Goal: Task Accomplishment & Management: Manage account settings

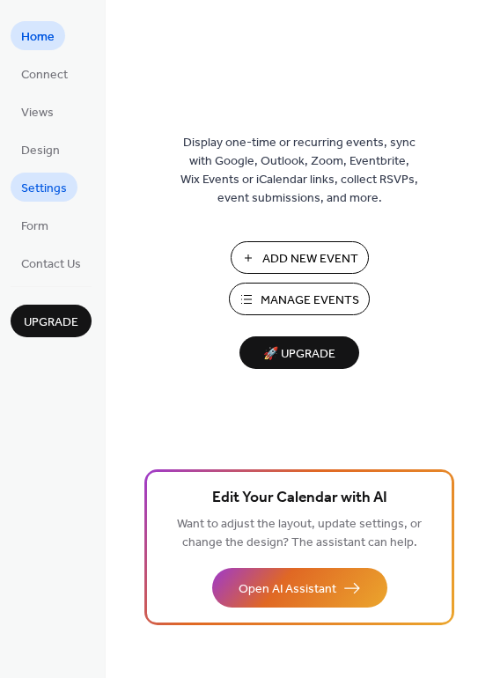
click at [37, 190] on span "Settings" at bounding box center [44, 189] width 46 height 19
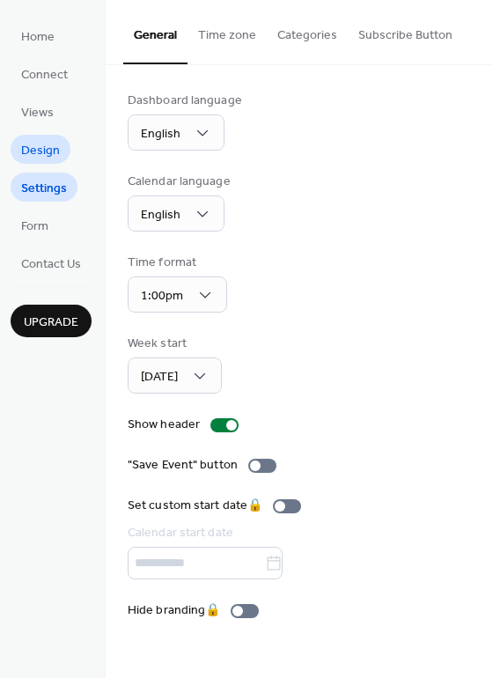
drag, startPoint x: 38, startPoint y: 156, endPoint x: 51, endPoint y: 153, distance: 13.5
click at [38, 156] on span "Design" at bounding box center [40, 151] width 39 height 19
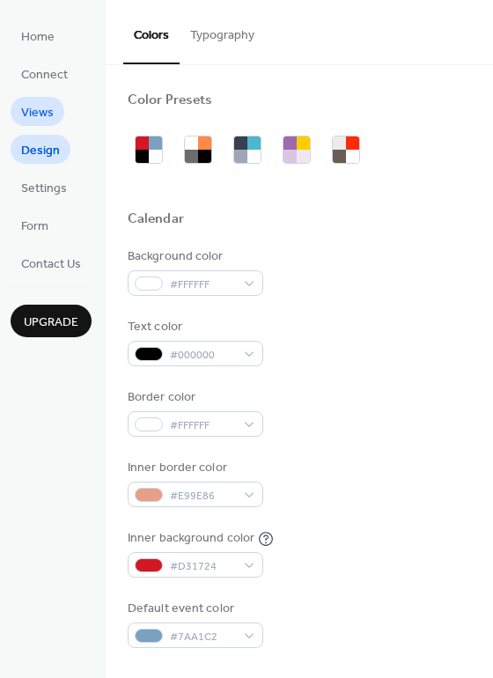
click at [33, 116] on span "Views" at bounding box center [37, 113] width 33 height 19
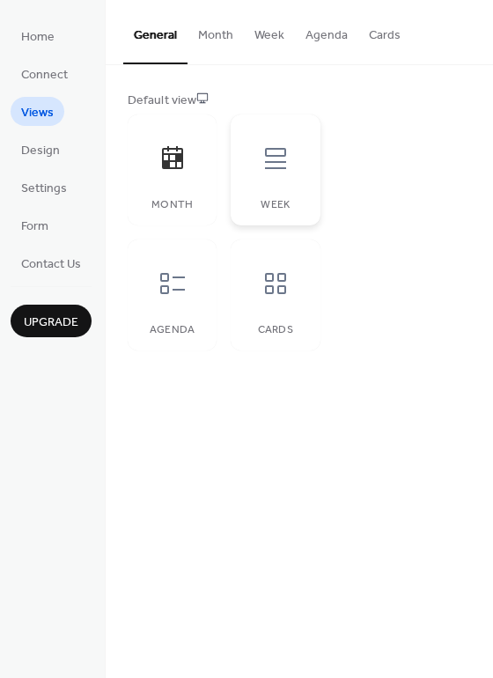
click at [257, 176] on div at bounding box center [275, 158] width 53 height 53
click at [182, 294] on icon at bounding box center [173, 284] width 28 height 28
click at [30, 146] on span "Design" at bounding box center [40, 151] width 39 height 19
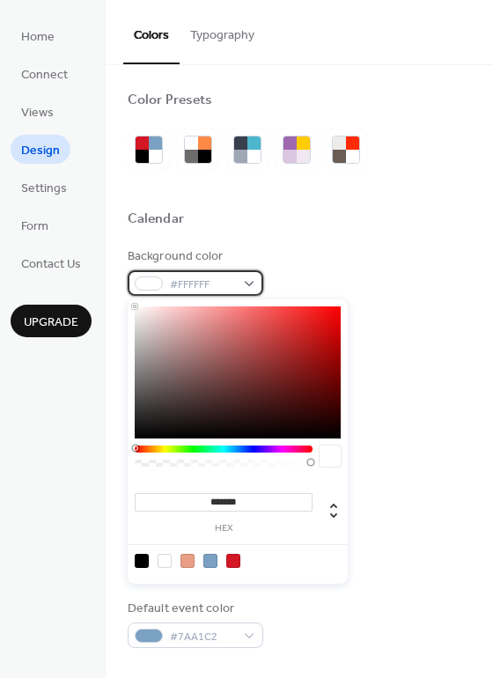
click at [212, 278] on span "#FFFFFF" at bounding box center [202, 285] width 65 height 19
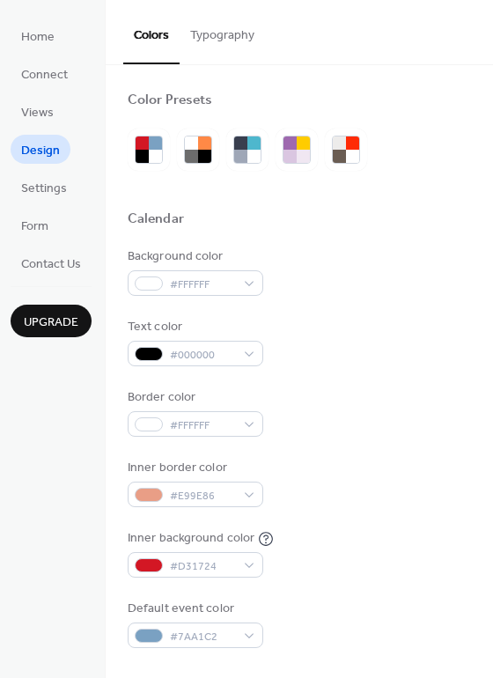
click at [328, 266] on div "Background color #FFFFFF" at bounding box center [300, 272] width 344 height 48
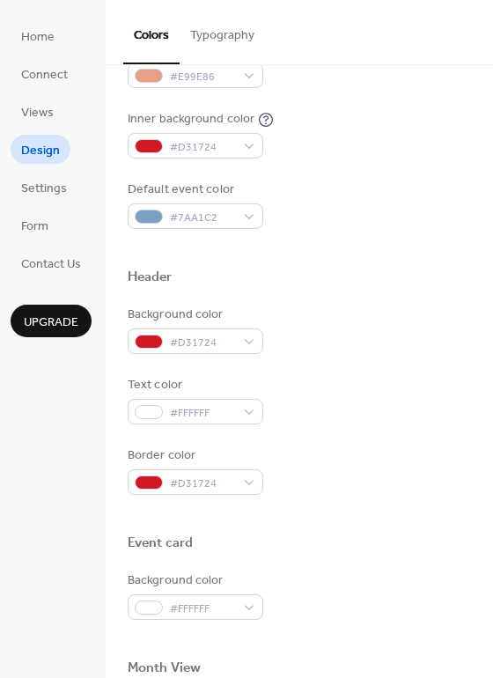
scroll to position [427, 0]
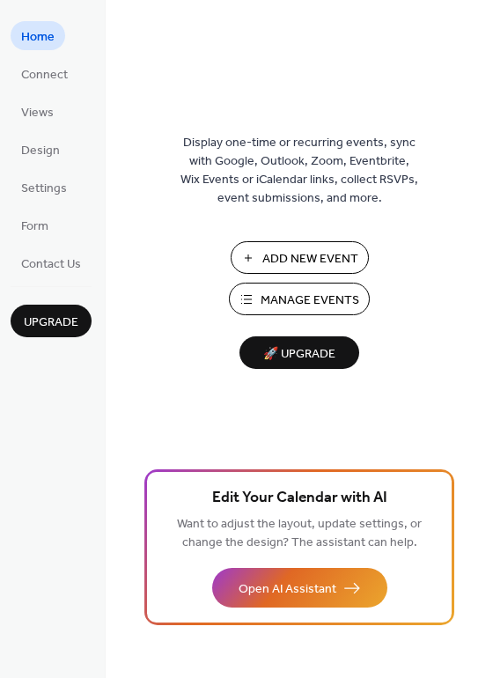
click at [314, 301] on span "Manage Events" at bounding box center [310, 301] width 99 height 19
click at [38, 149] on span "Design" at bounding box center [40, 151] width 39 height 19
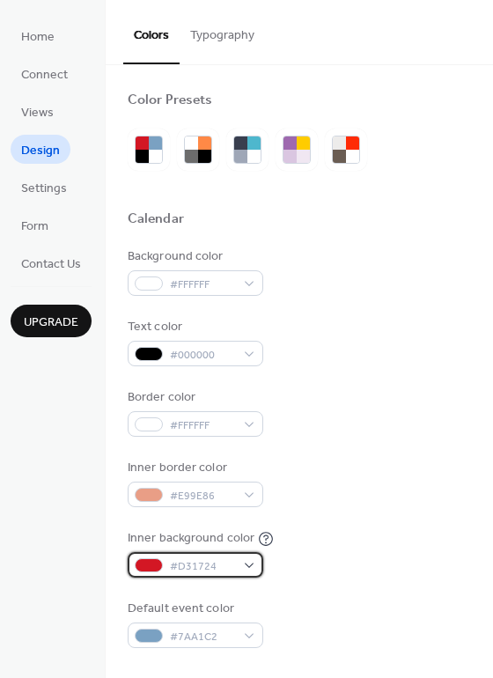
click at [230, 567] on span "#D31724" at bounding box center [202, 567] width 65 height 19
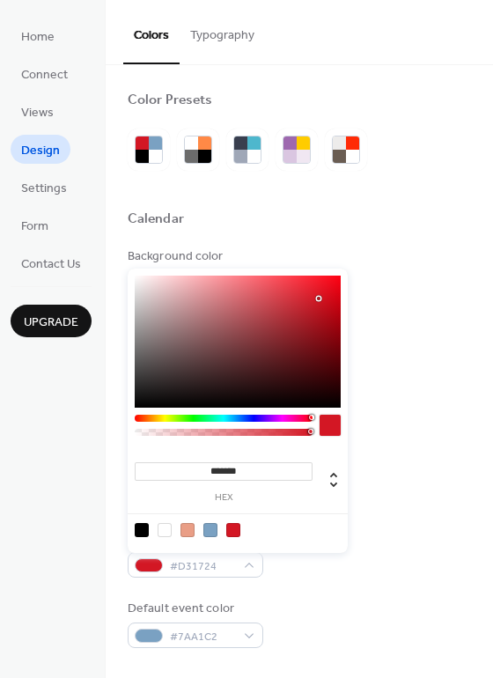
drag, startPoint x: 240, startPoint y: 437, endPoint x: 104, endPoint y: 432, distance: 135.8
click at [104, 432] on body "Home Connect Views Design Settings Form Contact Us Upgrade Design Upgrade Color…" at bounding box center [246, 339] width 493 height 678
type input "***"
drag, startPoint x: 244, startPoint y: 429, endPoint x: 79, endPoint y: 421, distance: 164.9
click at [79, 420] on body "Home Connect Views Design Settings Form Contact Us Upgrade Design Upgrade Color…" at bounding box center [246, 339] width 493 height 678
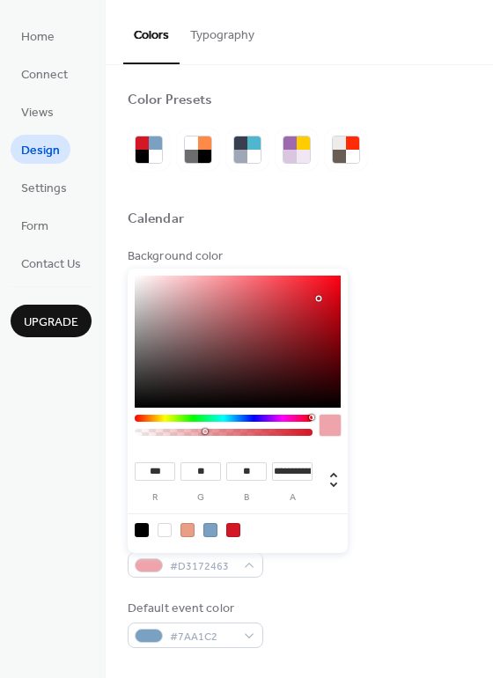
type input "*"
drag, startPoint x: 205, startPoint y: 430, endPoint x: 52, endPoint y: 424, distance: 153.4
click at [50, 424] on body "Home Connect Views Design Settings Form Contact Us Upgrade Design Upgrade Color…" at bounding box center [246, 339] width 493 height 678
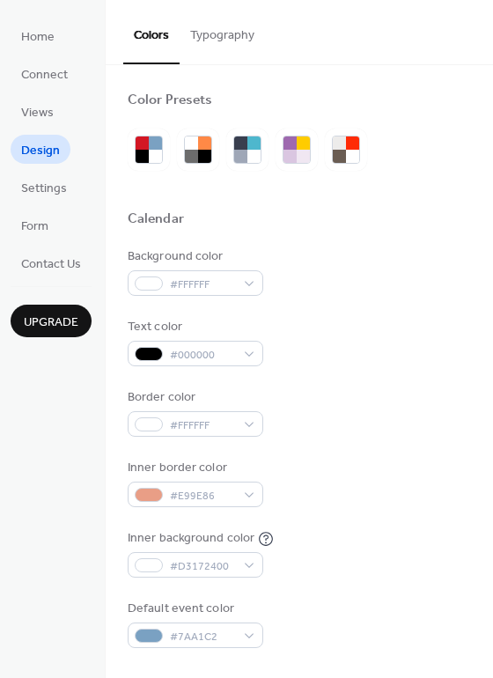
click at [444, 436] on div "Background color #FFFFFF Text color #000000 Border color #FFFFFF Inner border c…" at bounding box center [300, 448] width 344 height 401
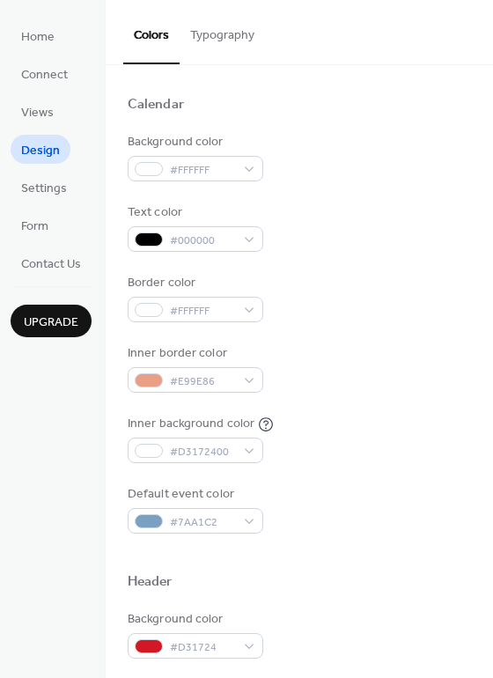
scroll to position [118, 0]
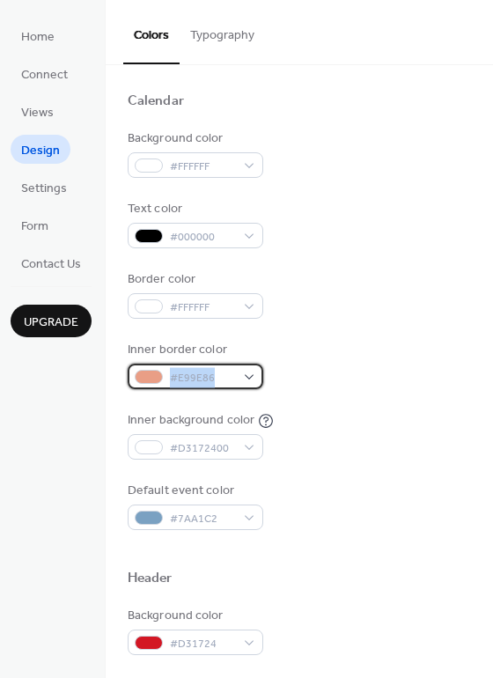
click at [213, 384] on div "#E99E86" at bounding box center [196, 377] width 136 height 26
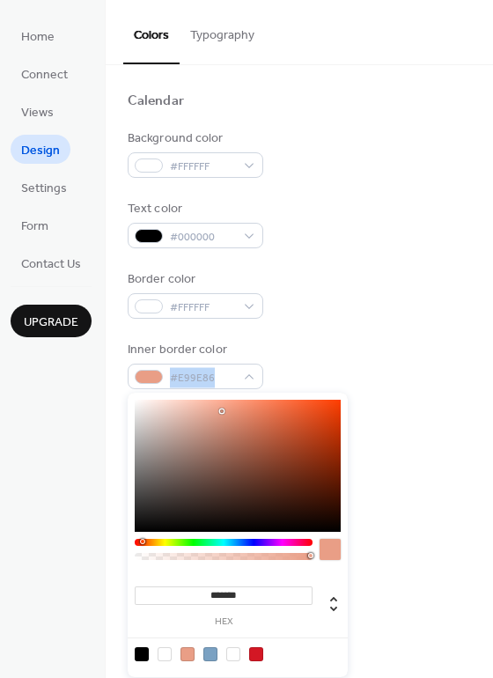
type input "***"
type input "*"
drag, startPoint x: 167, startPoint y: 558, endPoint x: 74, endPoint y: 559, distance: 92.5
click at [74, 559] on body "Home Connect Views Design Settings Form Contact Us Upgrade Design Upgrade Color…" at bounding box center [246, 339] width 493 height 678
click at [332, 341] on div "Inner border color #E99E8600" at bounding box center [300, 365] width 344 height 48
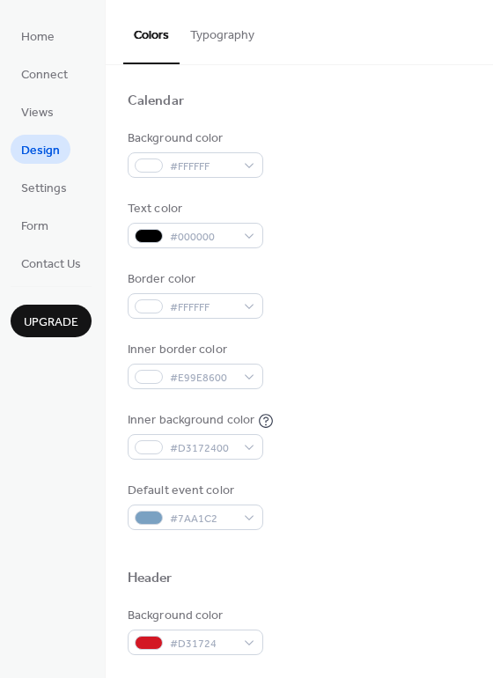
scroll to position [368, 0]
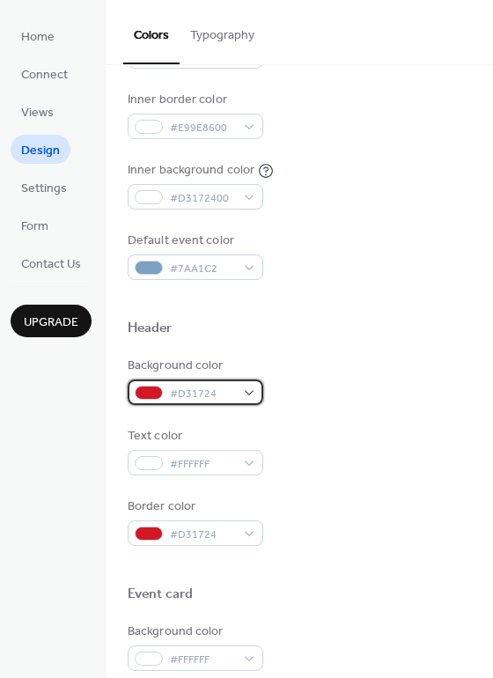
click at [248, 390] on div "#D31724" at bounding box center [196, 393] width 136 height 26
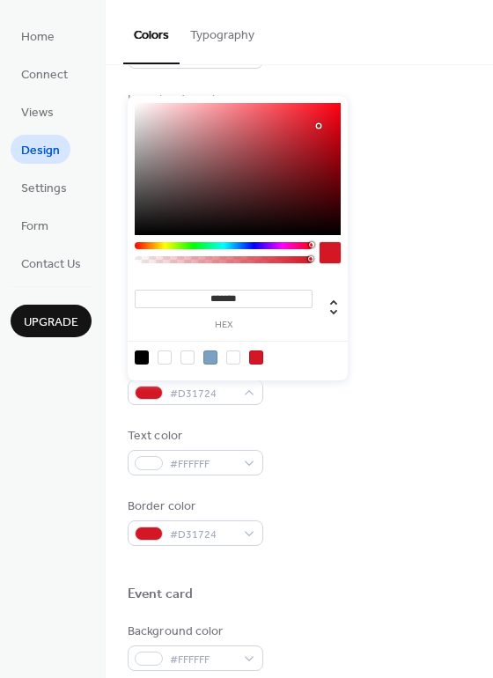
type input "***"
type input "*"
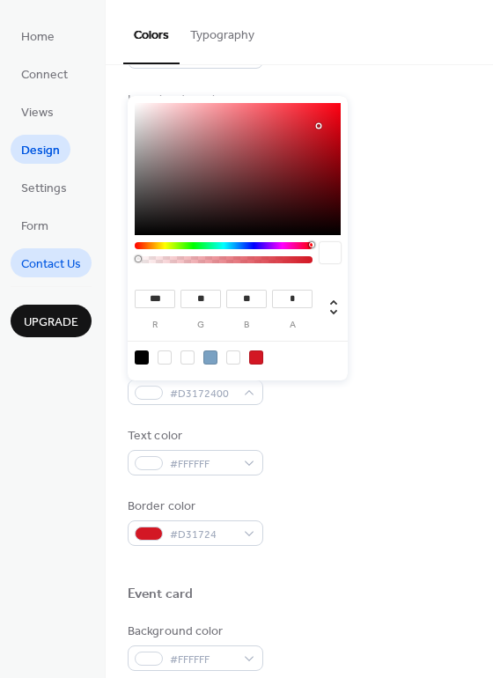
drag, startPoint x: 166, startPoint y: 262, endPoint x: 56, endPoint y: 262, distance: 110.1
click at [55, 261] on body "Home Connect Views Design Settings Form Contact Us Upgrade Design Upgrade Color…" at bounding box center [246, 339] width 493 height 678
click at [405, 556] on div at bounding box center [300, 566] width 344 height 40
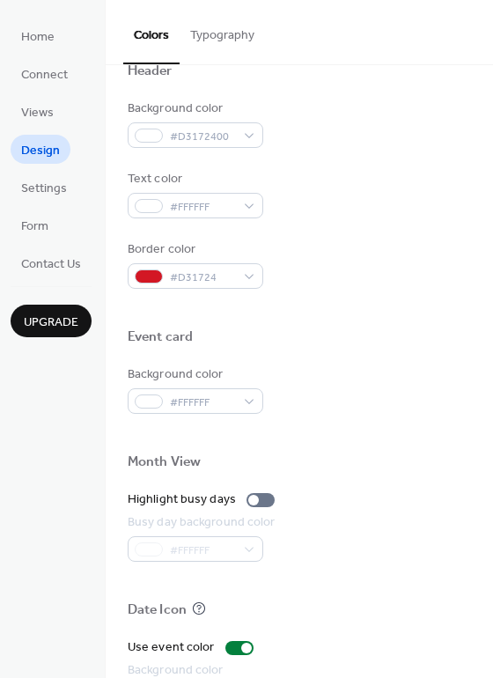
scroll to position [754, 0]
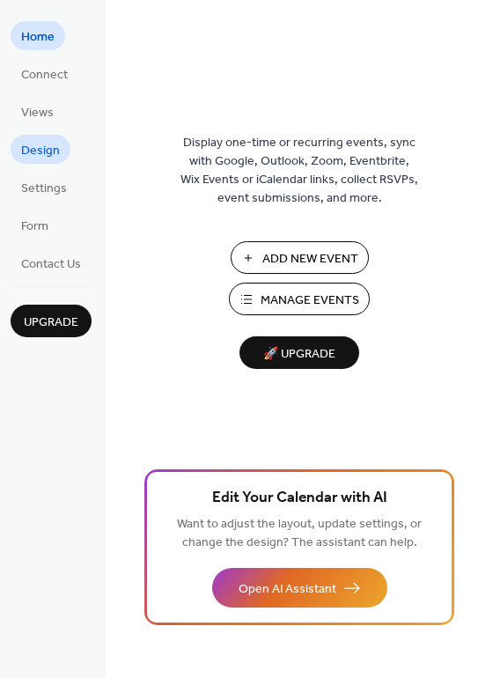
click at [36, 153] on span "Design" at bounding box center [40, 151] width 39 height 19
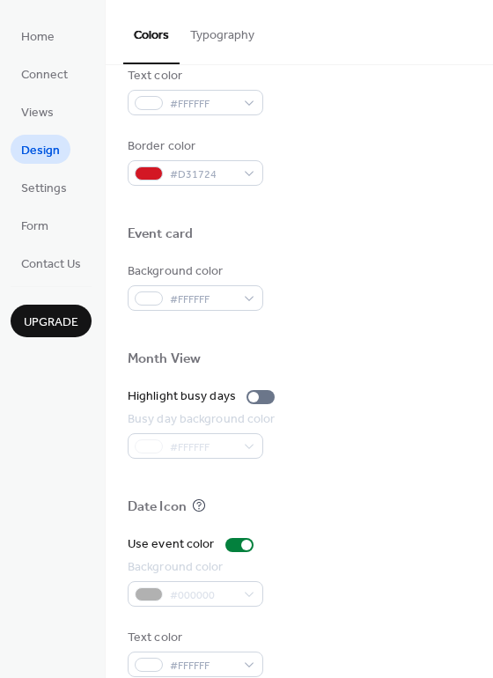
scroll to position [754, 0]
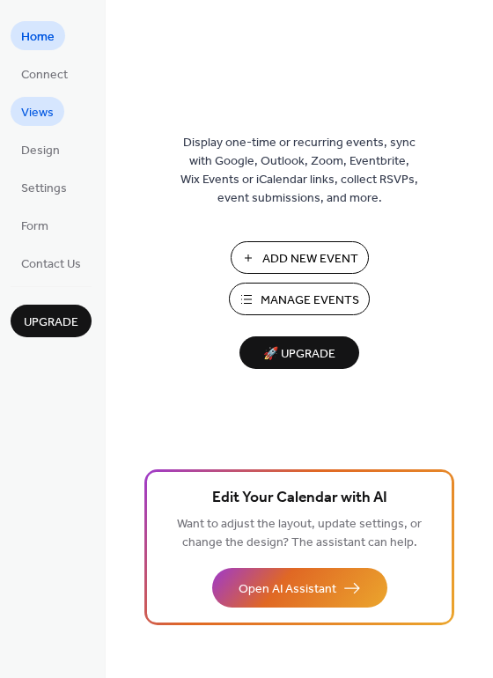
click at [33, 104] on span "Views" at bounding box center [37, 113] width 33 height 19
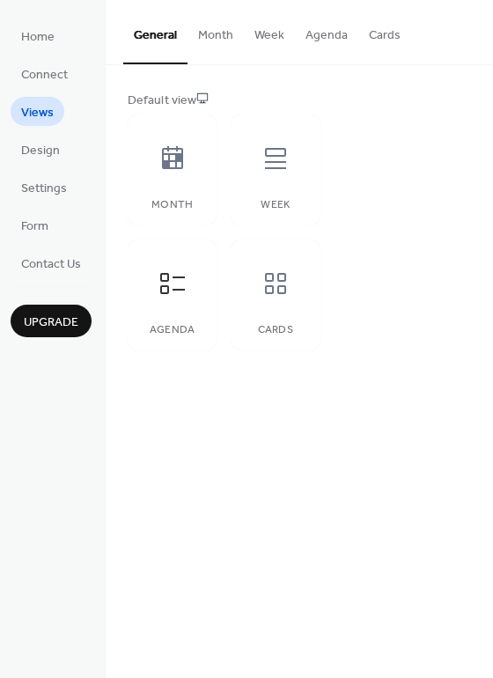
click at [337, 36] on button "Agenda" at bounding box center [326, 31] width 63 height 63
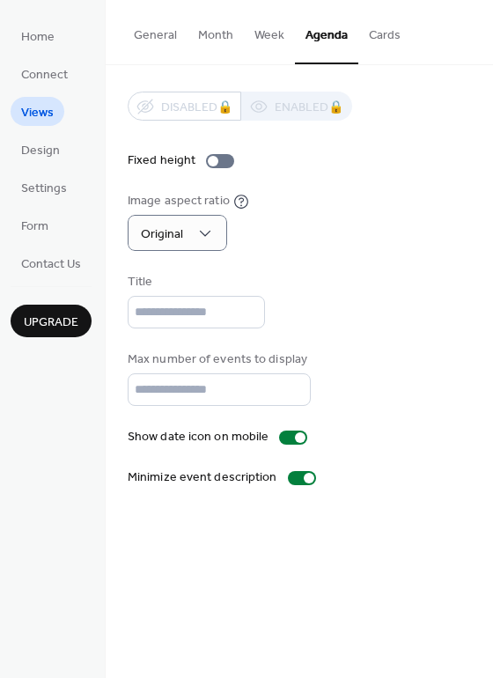
drag, startPoint x: 372, startPoint y: 234, endPoint x: 255, endPoint y: 165, distance: 135.5
click at [372, 233] on div "Image aspect ratio Original" at bounding box center [300, 221] width 344 height 59
click at [211, 159] on div at bounding box center [213, 161] width 11 height 11
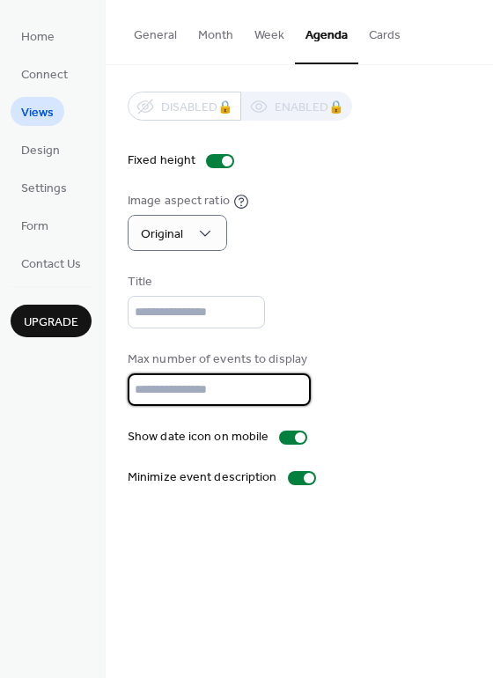
click at [291, 392] on input "**" at bounding box center [219, 390] width 183 height 33
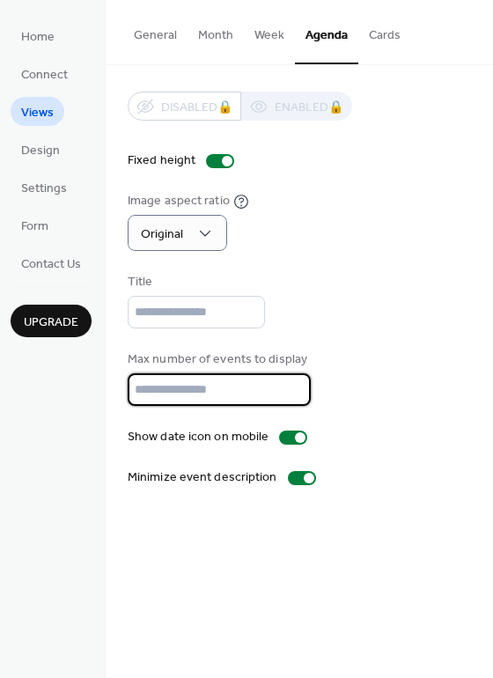
click at [291, 392] on input "**" at bounding box center [219, 390] width 183 height 33
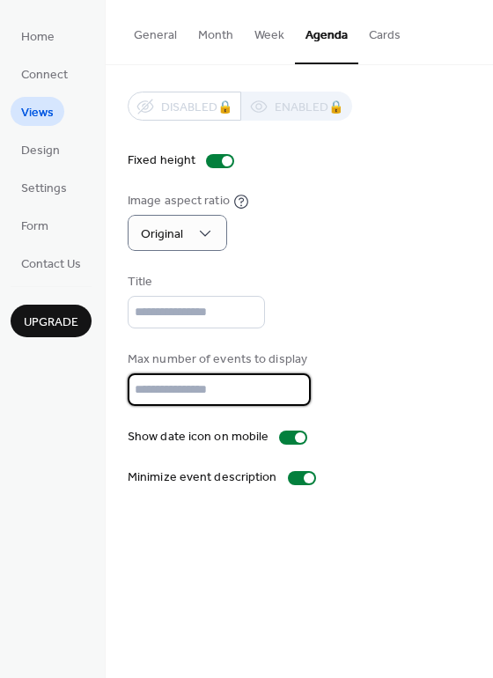
click at [291, 392] on input "*" at bounding box center [219, 390] width 183 height 33
type input "*"
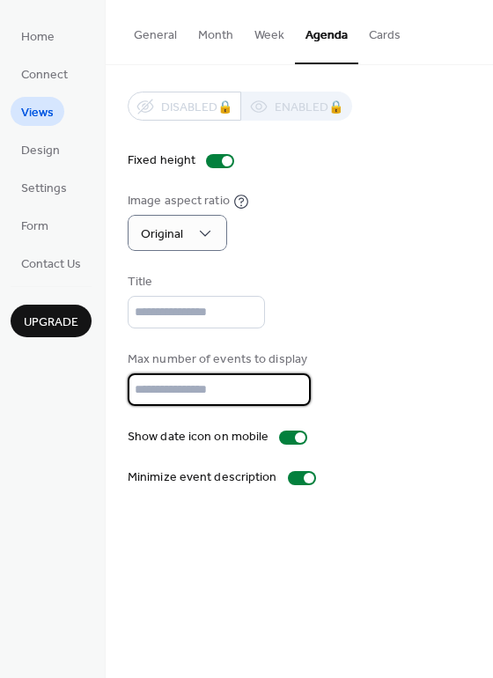
click at [291, 392] on input "*" at bounding box center [219, 390] width 183 height 33
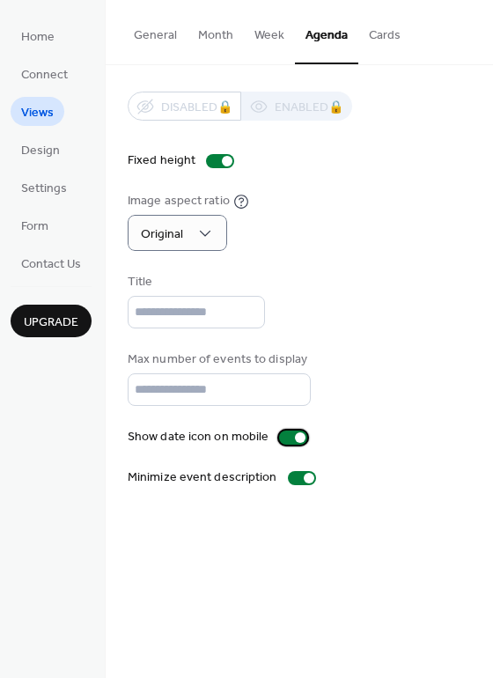
click at [298, 433] on div at bounding box center [300, 438] width 11 height 11
click at [304, 477] on div at bounding box center [309, 478] width 11 height 11
click at [41, 148] on span "Design" at bounding box center [40, 151] width 39 height 19
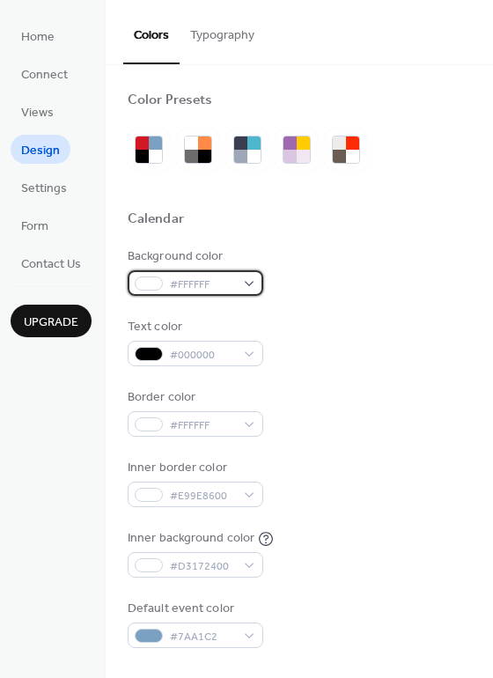
click at [248, 280] on div "#FFFFFF" at bounding box center [196, 283] width 136 height 26
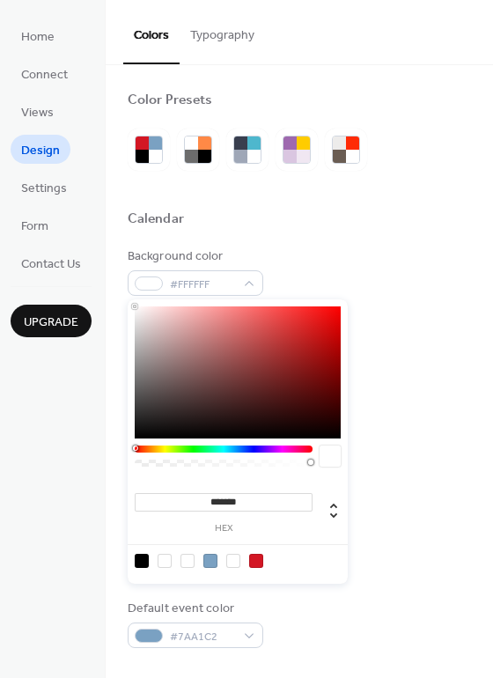
click at [394, 215] on div "Calendar" at bounding box center [300, 222] width 344 height 23
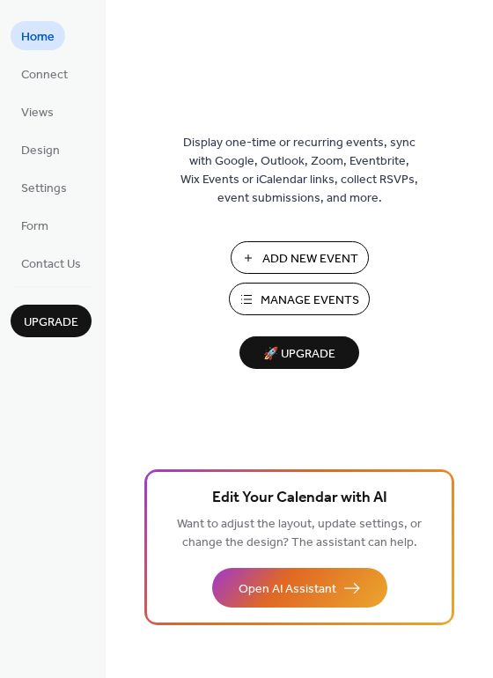
click at [304, 259] on span "Add New Event" at bounding box center [311, 259] width 96 height 19
click at [46, 148] on span "Design" at bounding box center [40, 151] width 39 height 19
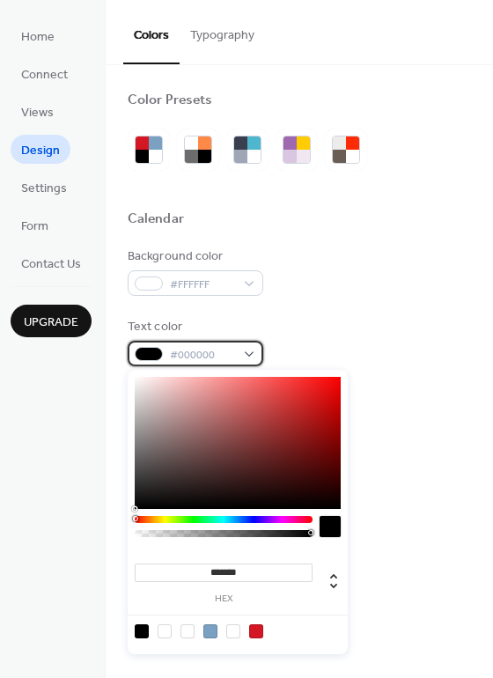
click at [230, 354] on span "#000000" at bounding box center [202, 355] width 65 height 19
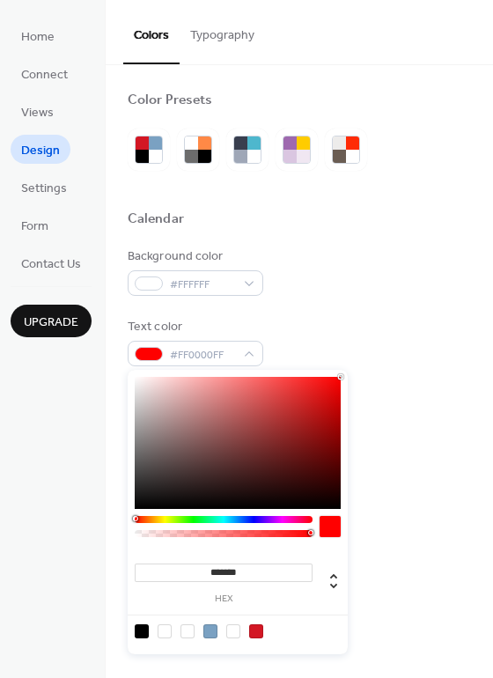
drag, startPoint x: 248, startPoint y: 415, endPoint x: 389, endPoint y: 351, distance: 154.1
click at [394, 348] on body "Home Connect Views Design Settings Form Contact Us Upgrade Design Upgrade Color…" at bounding box center [246, 339] width 493 height 678
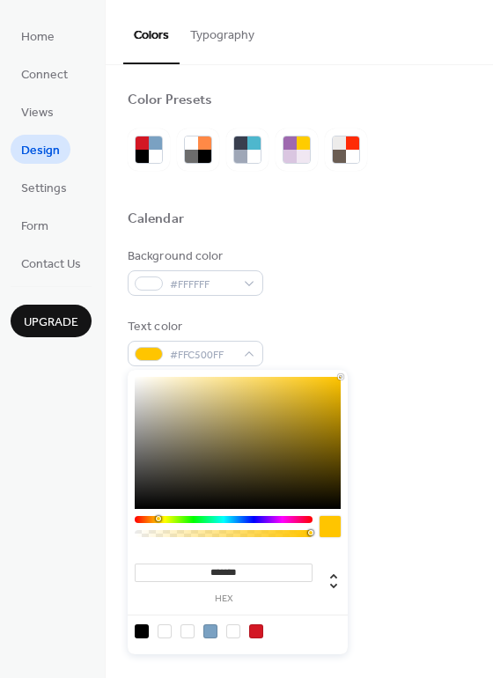
type input "*******"
drag, startPoint x: 167, startPoint y: 516, endPoint x: 157, endPoint y: 520, distance: 11.1
click at [157, 520] on div at bounding box center [224, 519] width 178 height 7
click at [413, 250] on div "Background color #FFFFFF" at bounding box center [300, 272] width 344 height 48
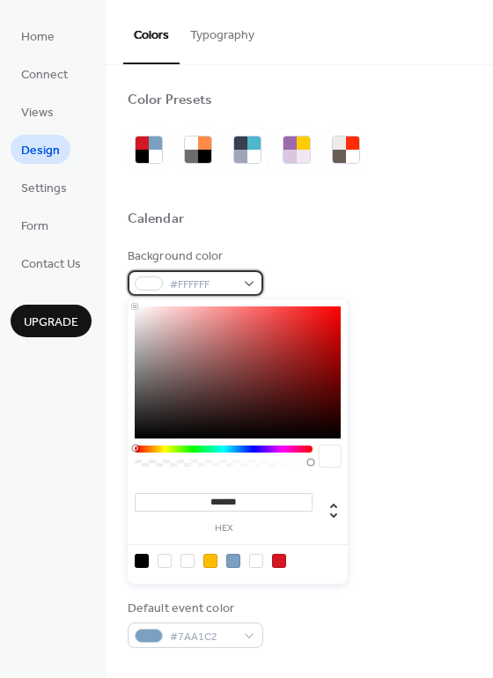
click at [247, 283] on div "#FFFFFF" at bounding box center [196, 283] width 136 height 26
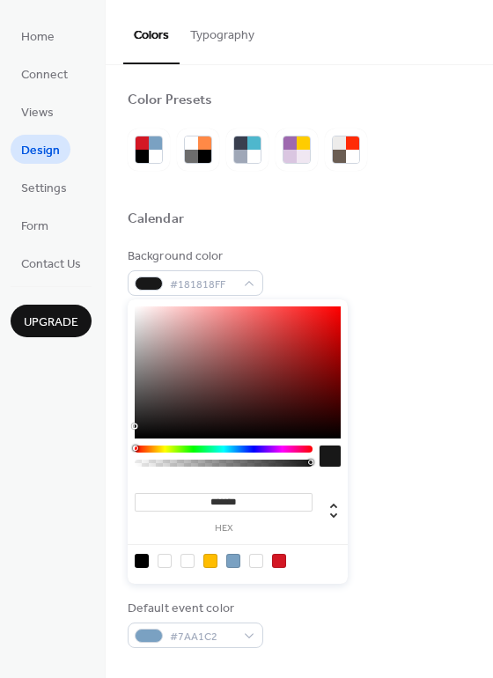
type input "*******"
drag, startPoint x: 189, startPoint y: 382, endPoint x: 9, endPoint y: 514, distance: 223.1
click at [9, 514] on body "Home Connect Views Design Settings Form Contact Us Upgrade Design Upgrade Color…" at bounding box center [246, 339] width 493 height 678
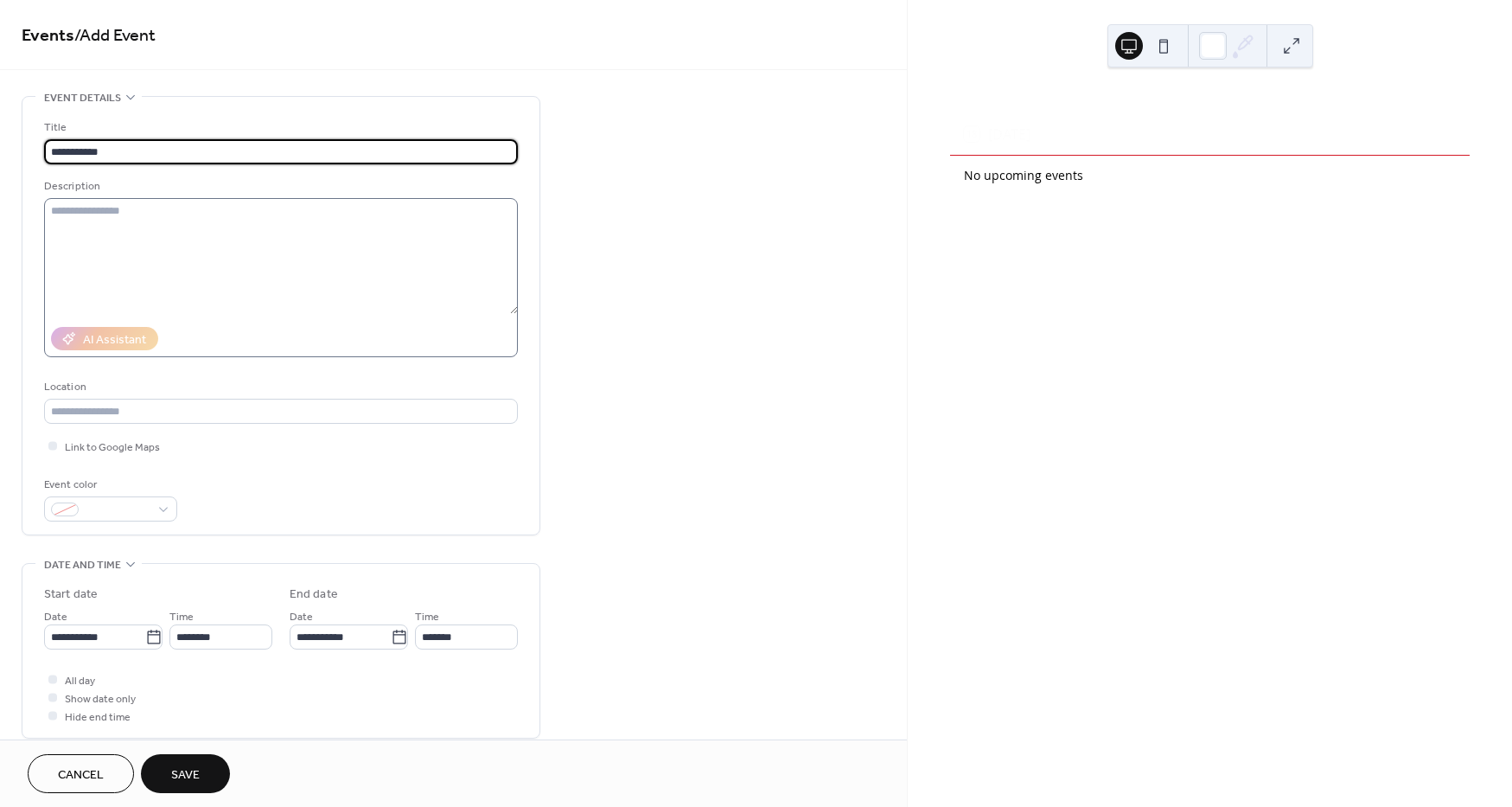
type input "**********"
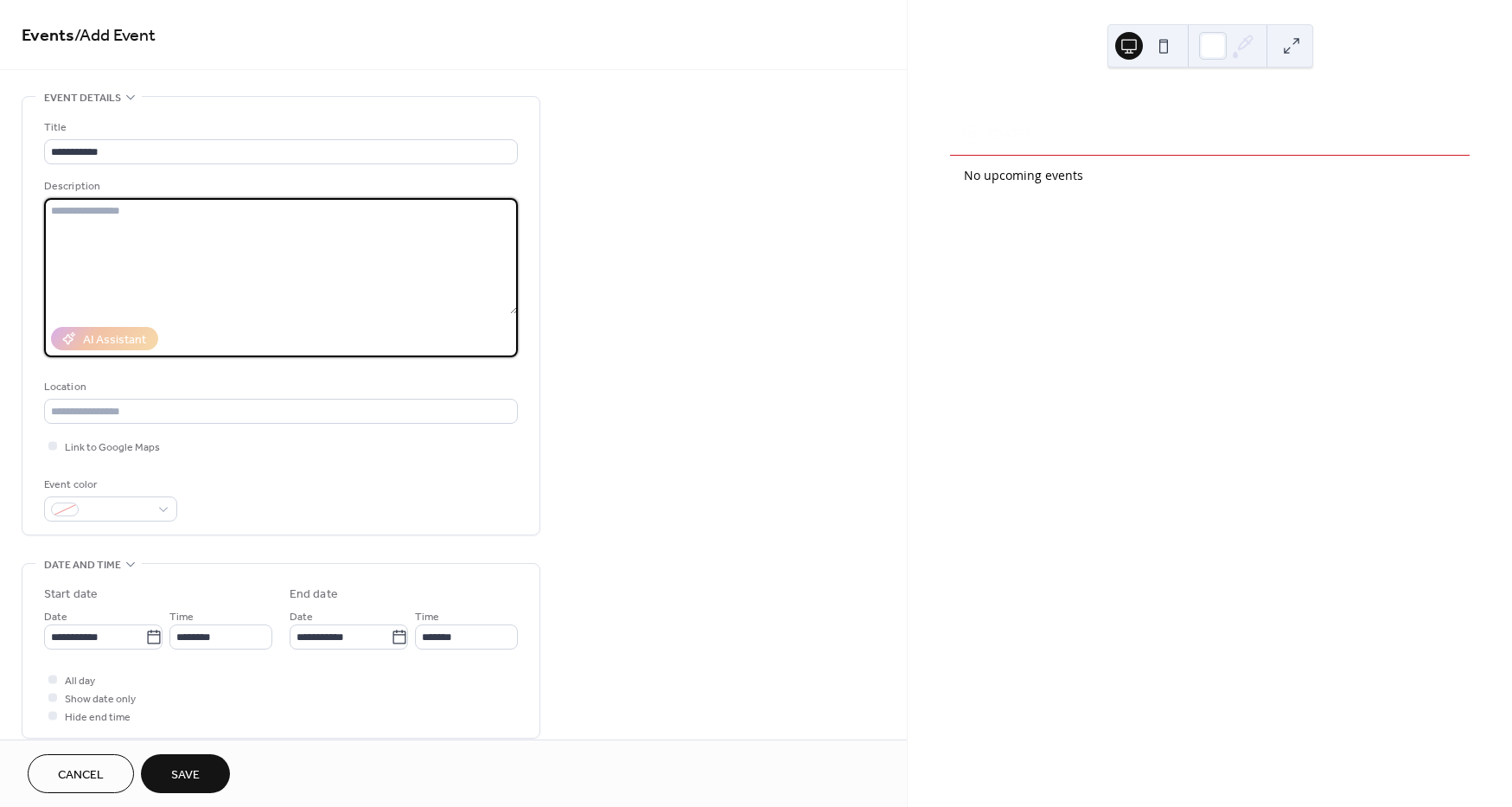
click at [214, 221] on textarea at bounding box center [281, 256] width 474 height 116
paste textarea "****"
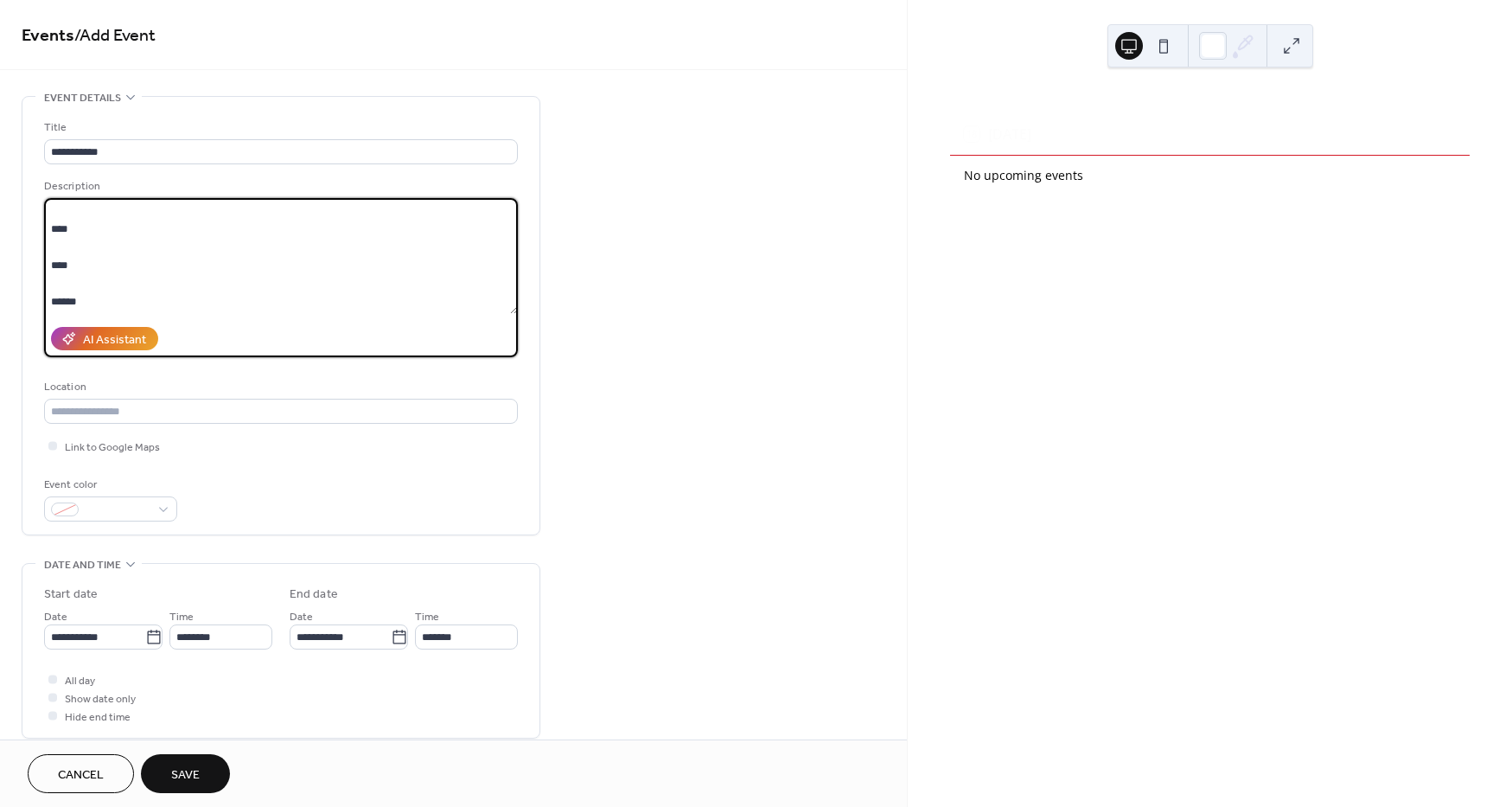
paste textarea "****"
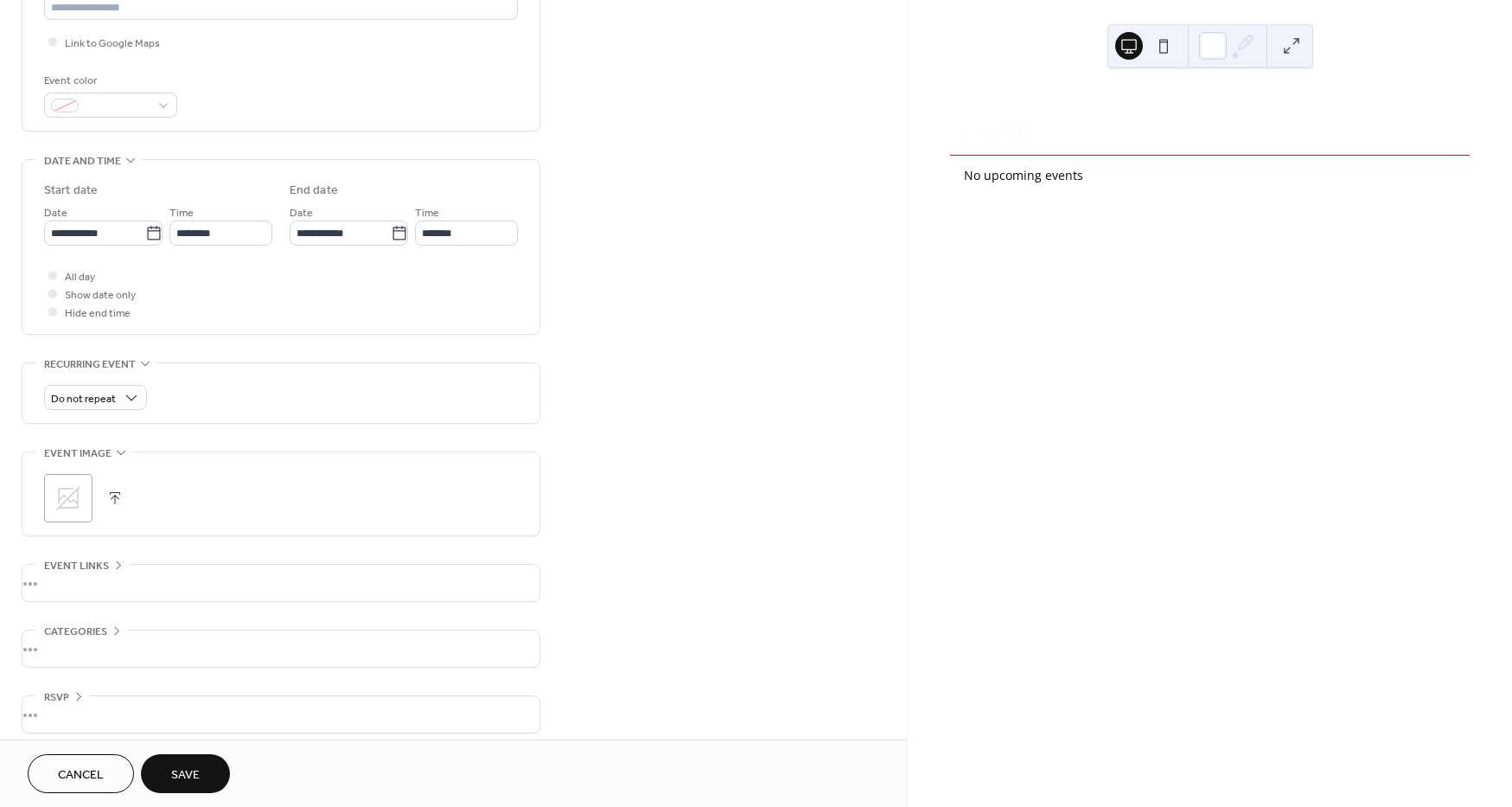
scroll to position [415, 0]
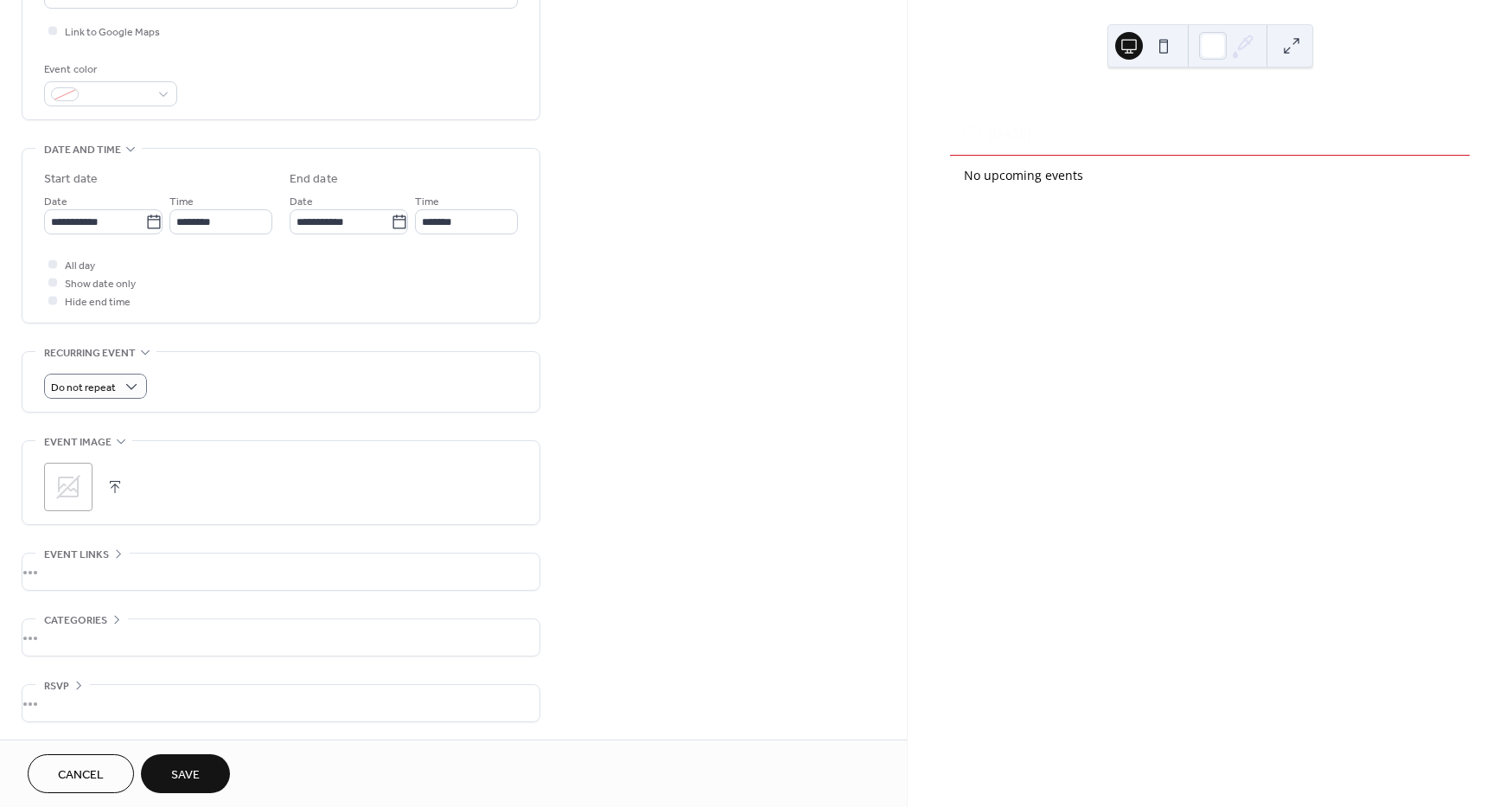
type textarea "**** **** **** **** **** **** **** ****"
click at [203, 381] on div "Do not repeat" at bounding box center [281, 387] width 474 height 26
click at [202, 773] on button "Save" at bounding box center [185, 774] width 89 height 39
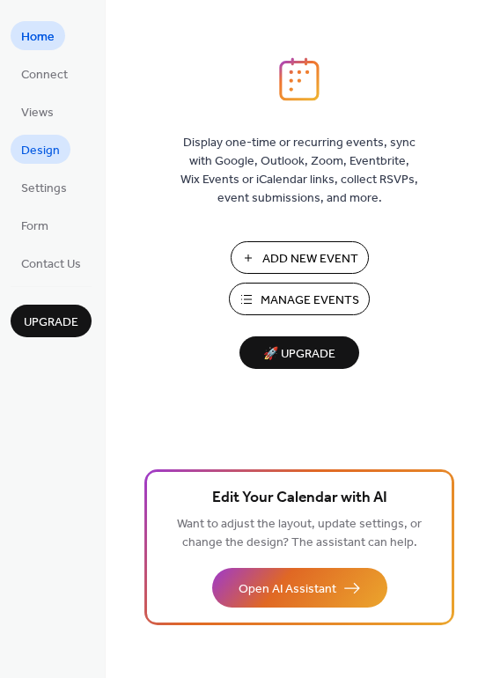
click at [34, 157] on span "Design" at bounding box center [40, 151] width 39 height 19
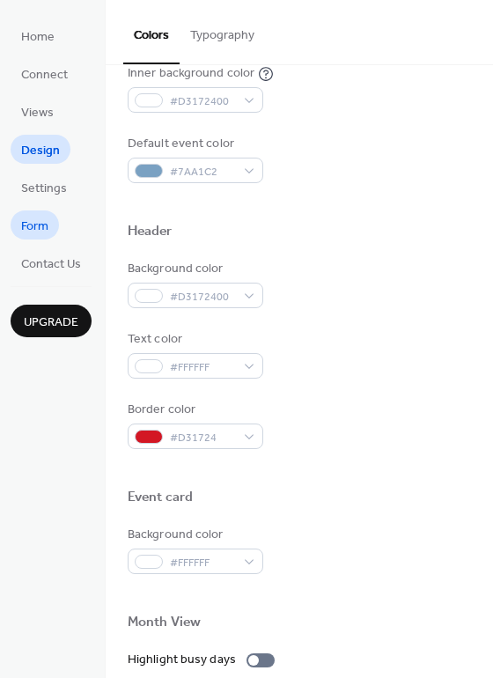
scroll to position [467, 0]
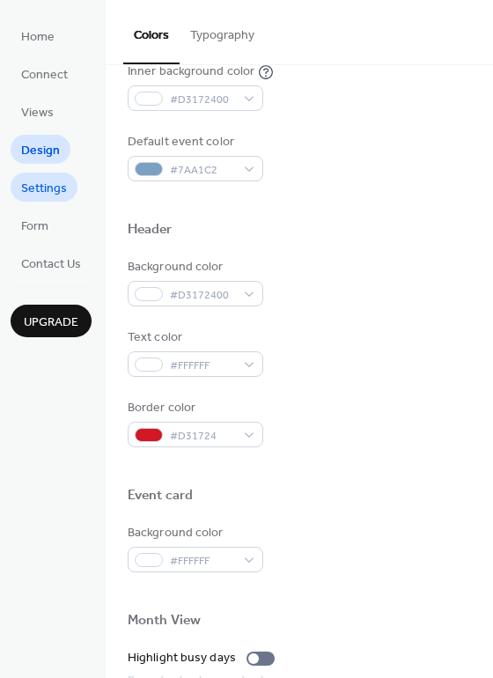
click at [30, 187] on span "Settings" at bounding box center [44, 189] width 46 height 19
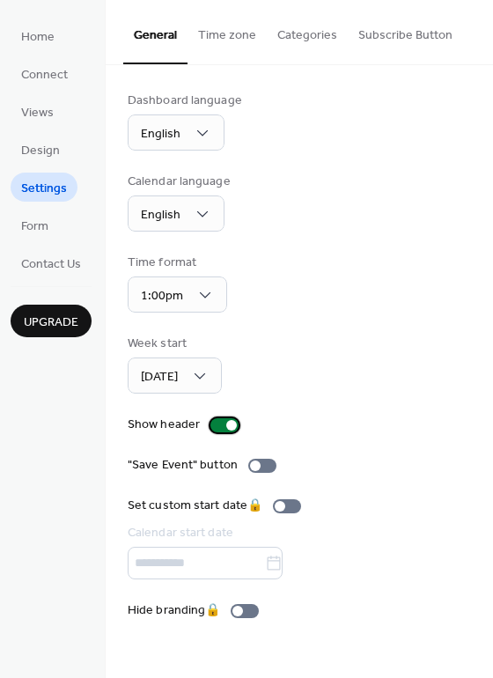
click at [226, 422] on div at bounding box center [231, 425] width 11 height 11
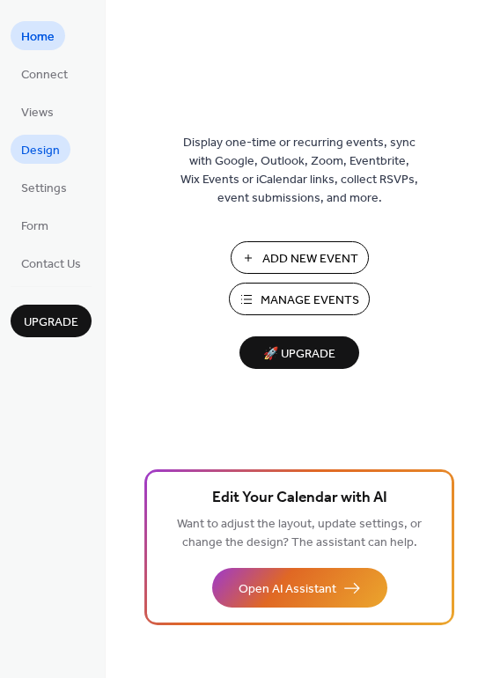
click at [46, 142] on span "Design" at bounding box center [40, 151] width 39 height 19
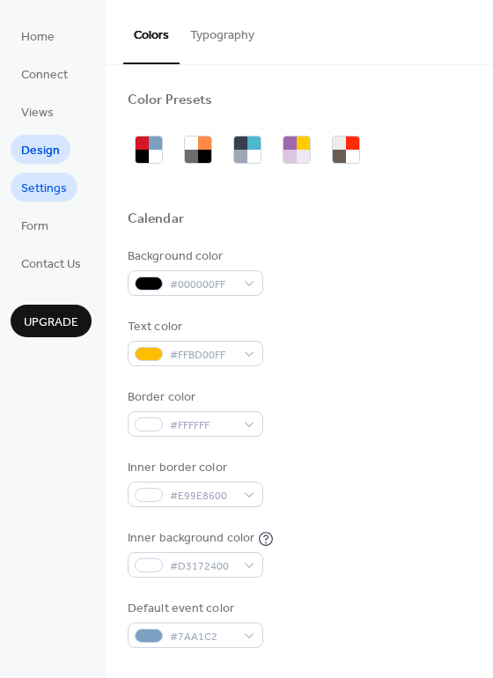
click at [42, 187] on span "Settings" at bounding box center [44, 189] width 46 height 19
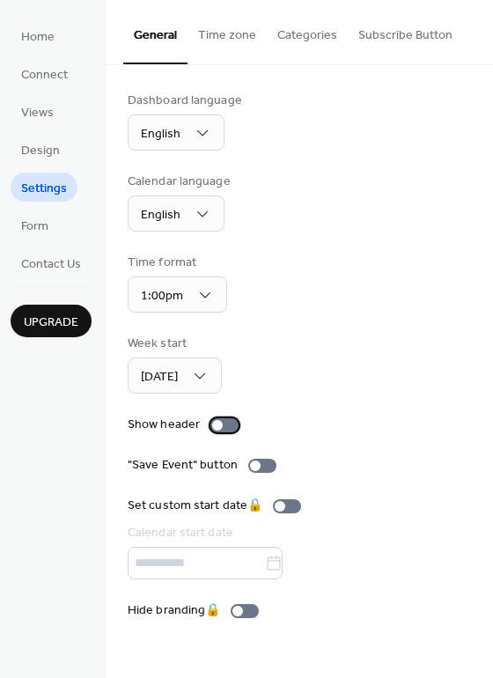
click at [218, 426] on div at bounding box center [217, 425] width 11 height 11
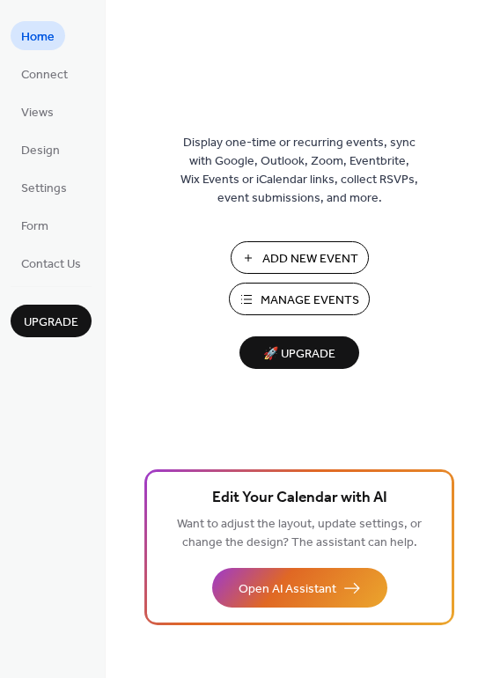
click at [307, 258] on span "Add New Event" at bounding box center [311, 259] width 96 height 19
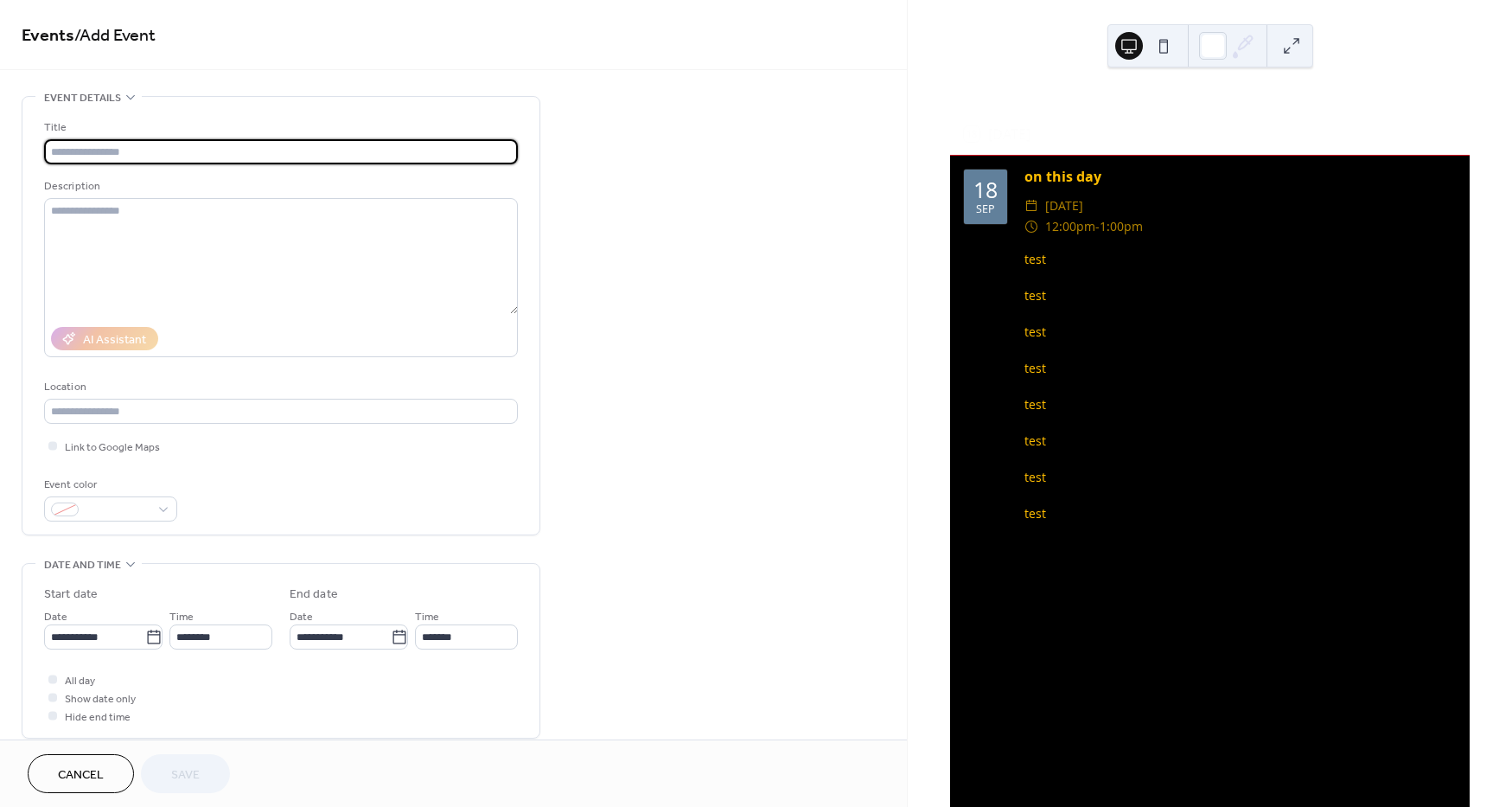
click at [118, 148] on input "text" at bounding box center [281, 152] width 474 height 26
type input "**********"
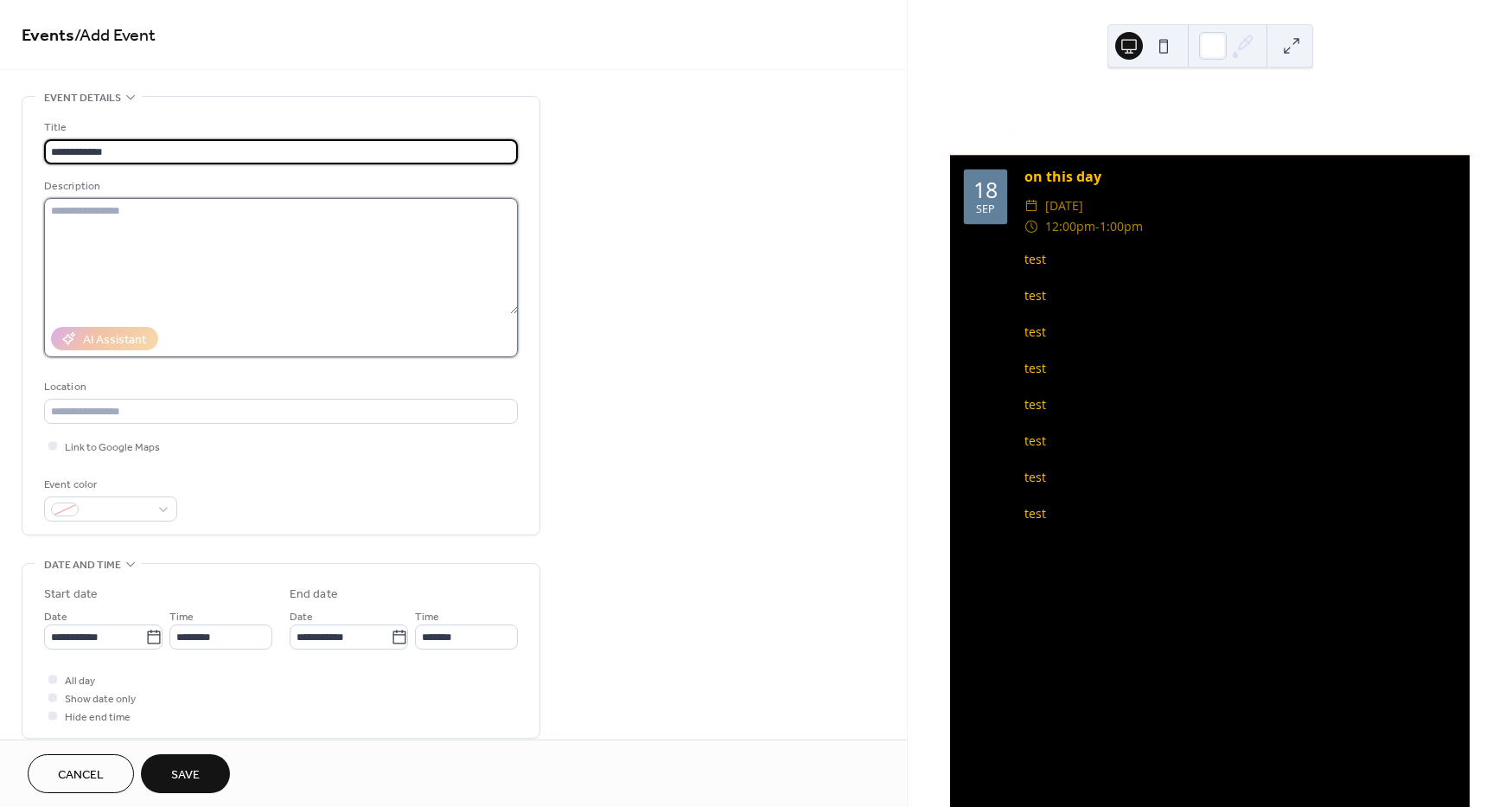
click at [147, 221] on textarea at bounding box center [281, 256] width 474 height 116
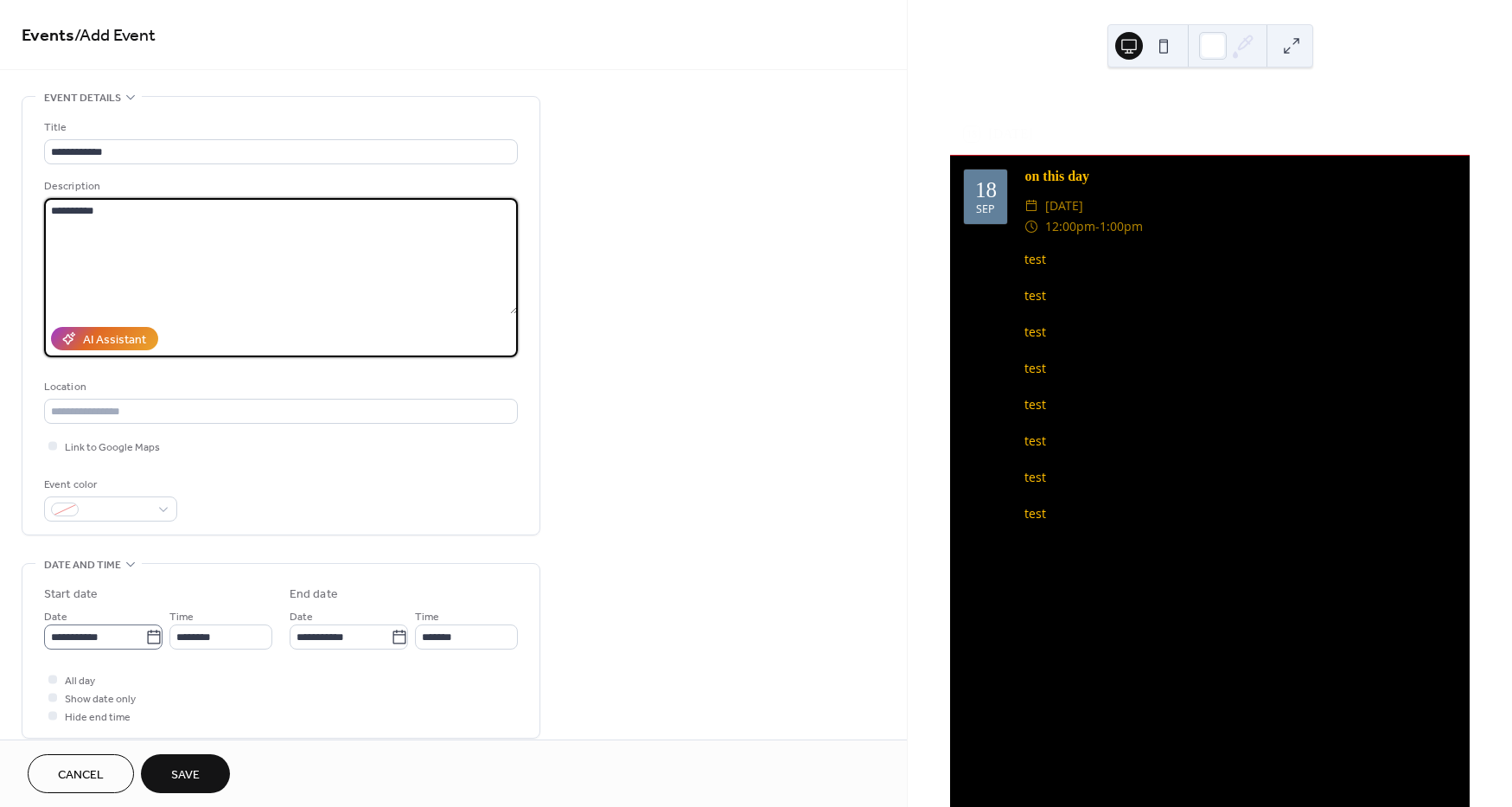
type textarea "**********"
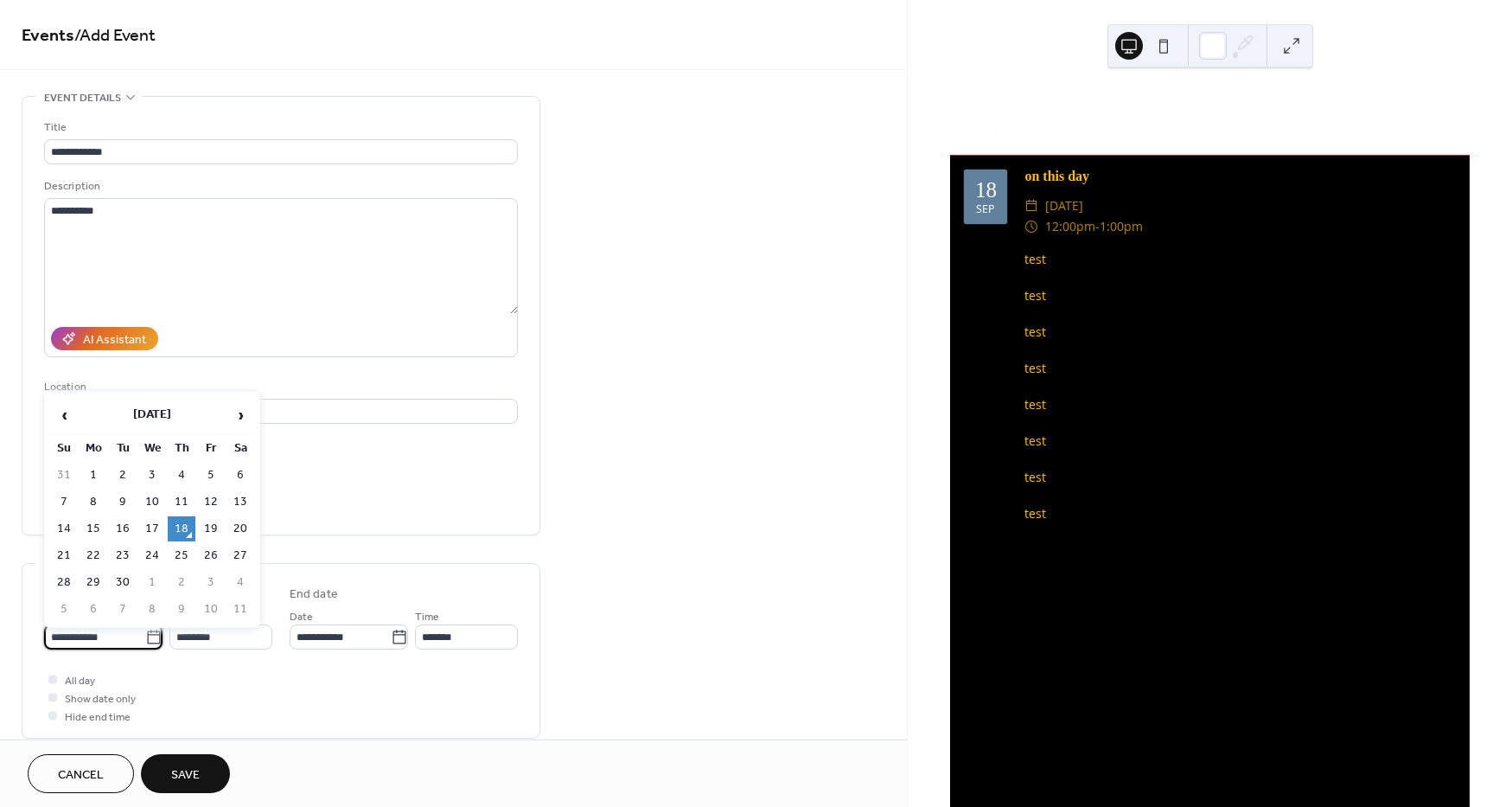
click at [120, 631] on input "**********" at bounding box center [94, 637] width 101 height 26
click at [156, 520] on td "17" at bounding box center [152, 529] width 27 height 26
type input "**********"
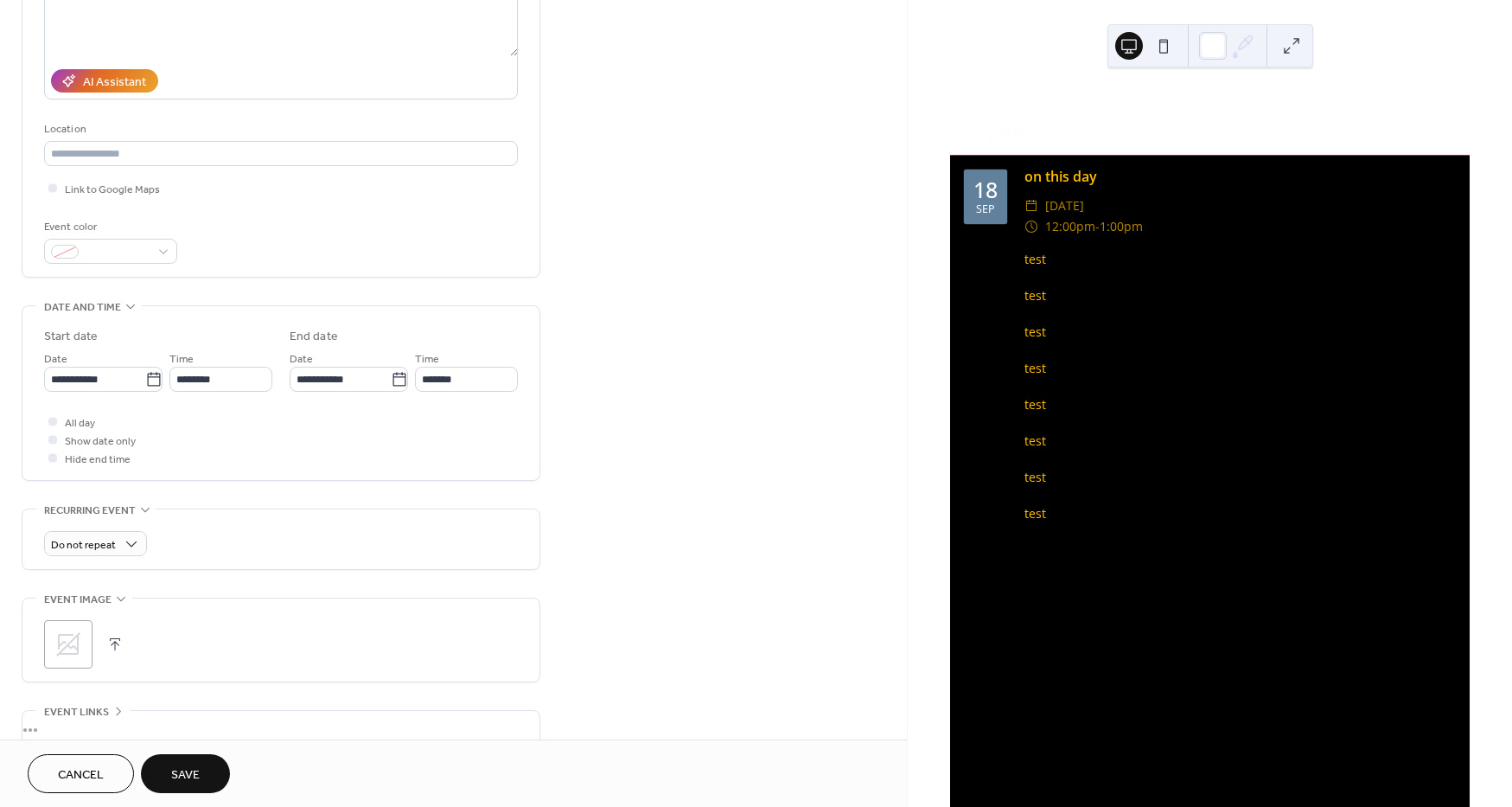
scroll to position [415, 0]
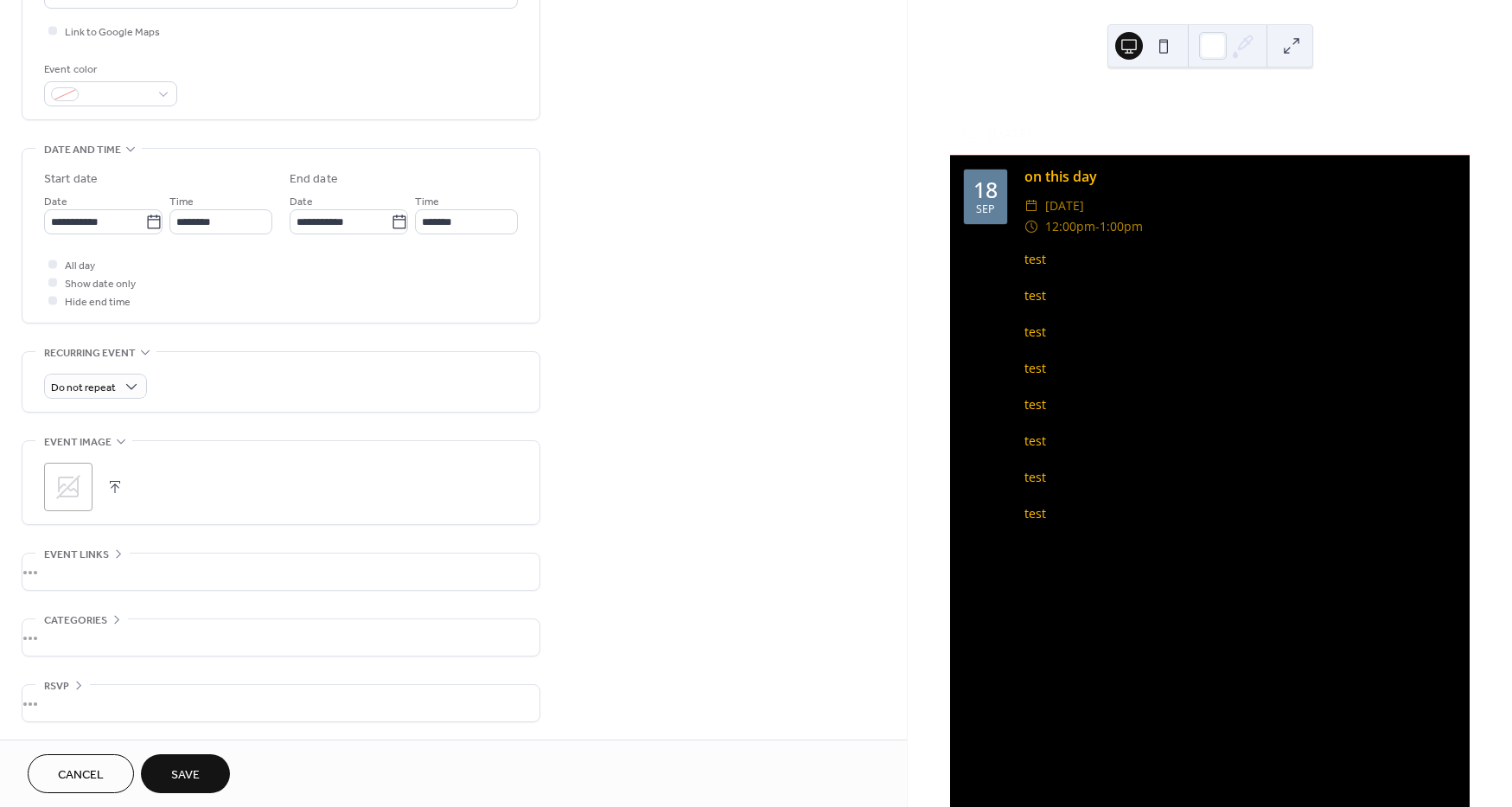
click at [187, 769] on span "Save" at bounding box center [184, 776] width 28 height 19
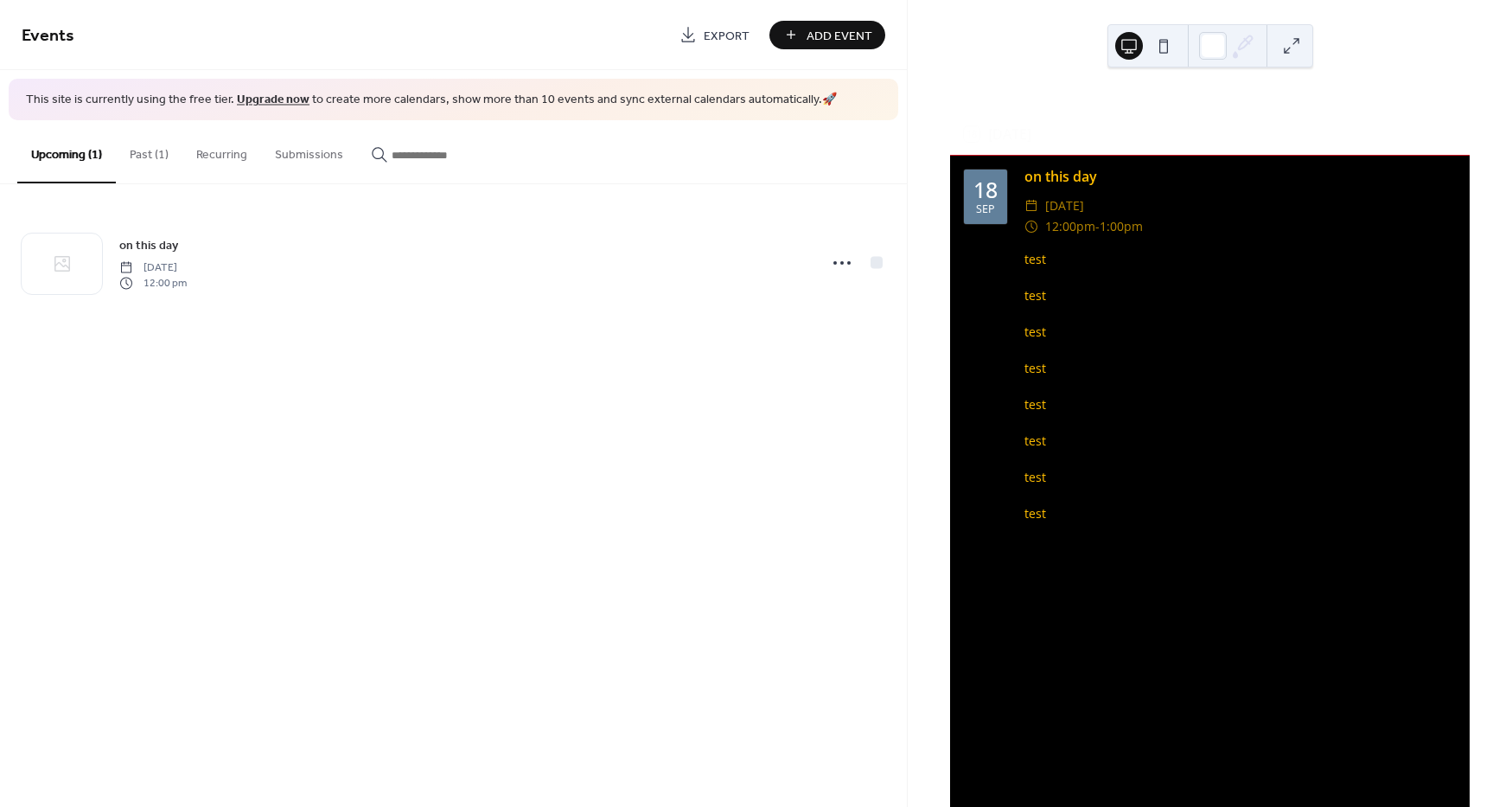
click at [145, 156] on button "Past (1)" at bounding box center [149, 150] width 67 height 62
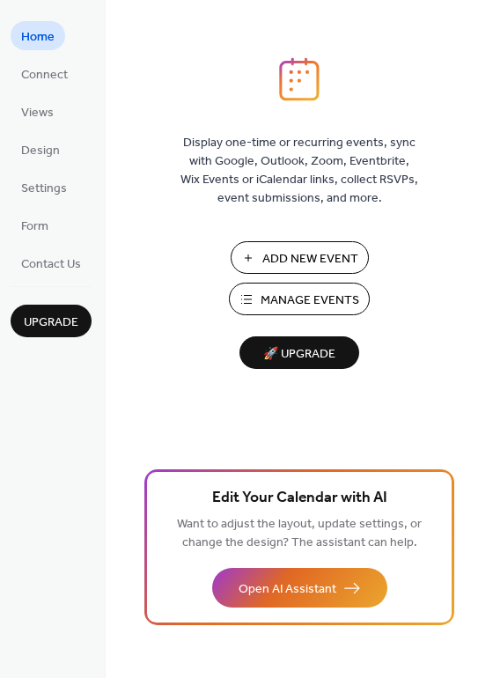
click at [312, 292] on span "Manage Events" at bounding box center [310, 301] width 99 height 19
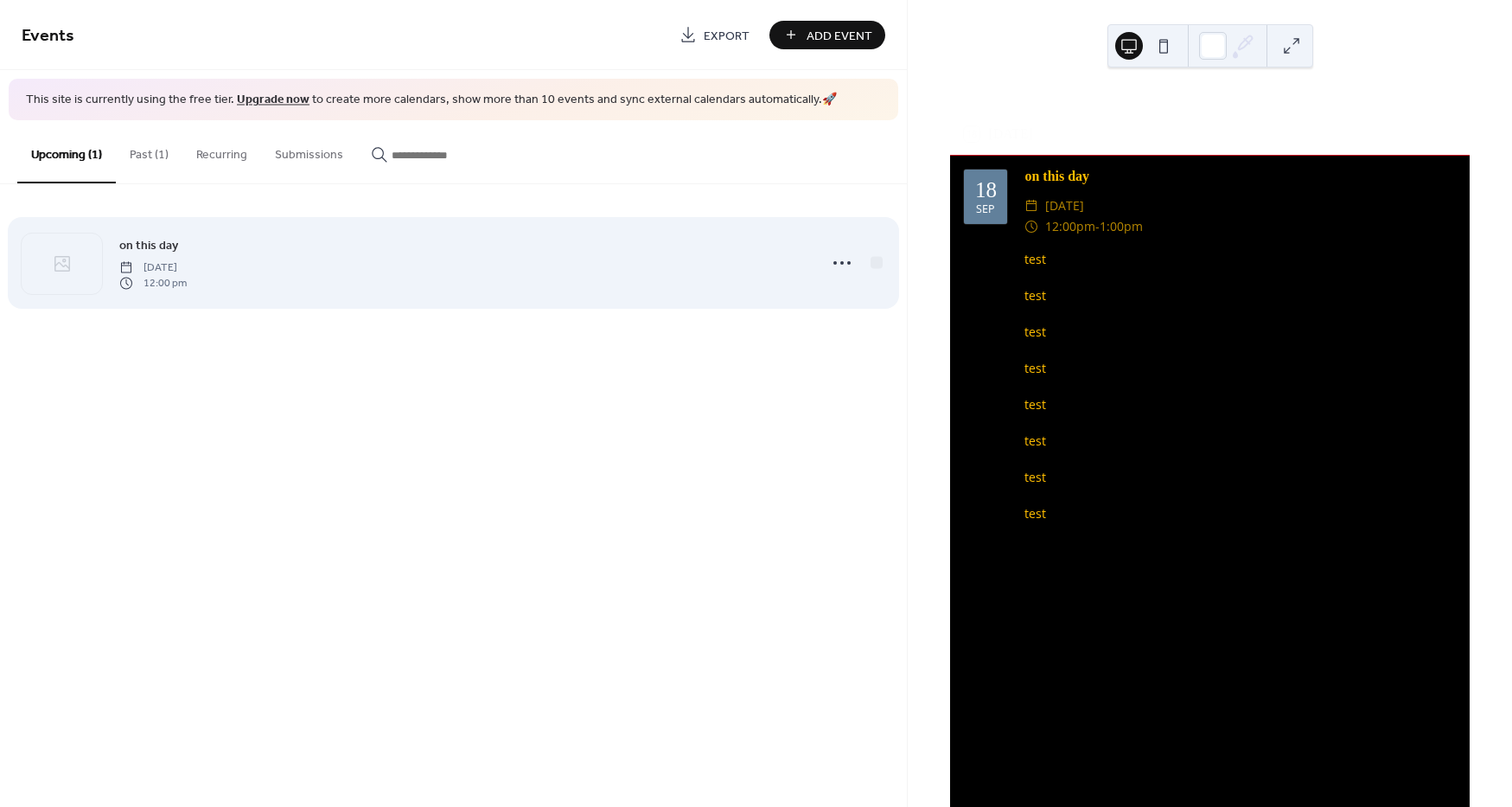
click at [388, 278] on div "on this day [DATE] 12:00 pm" at bounding box center [463, 263] width 688 height 55
click at [845, 260] on icon at bounding box center [842, 263] width 27 height 27
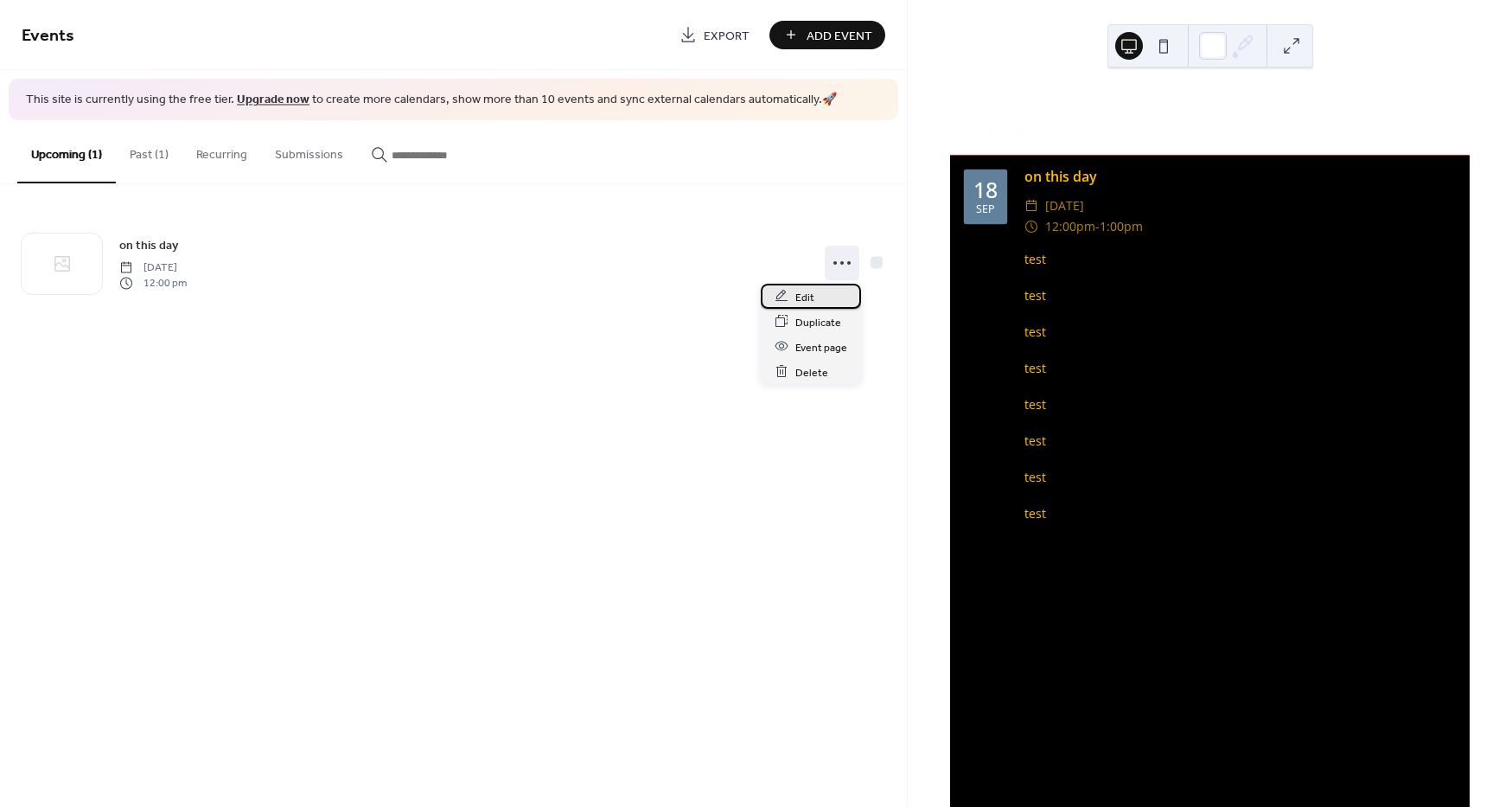
click at [802, 294] on span "Edit" at bounding box center [805, 296] width 19 height 19
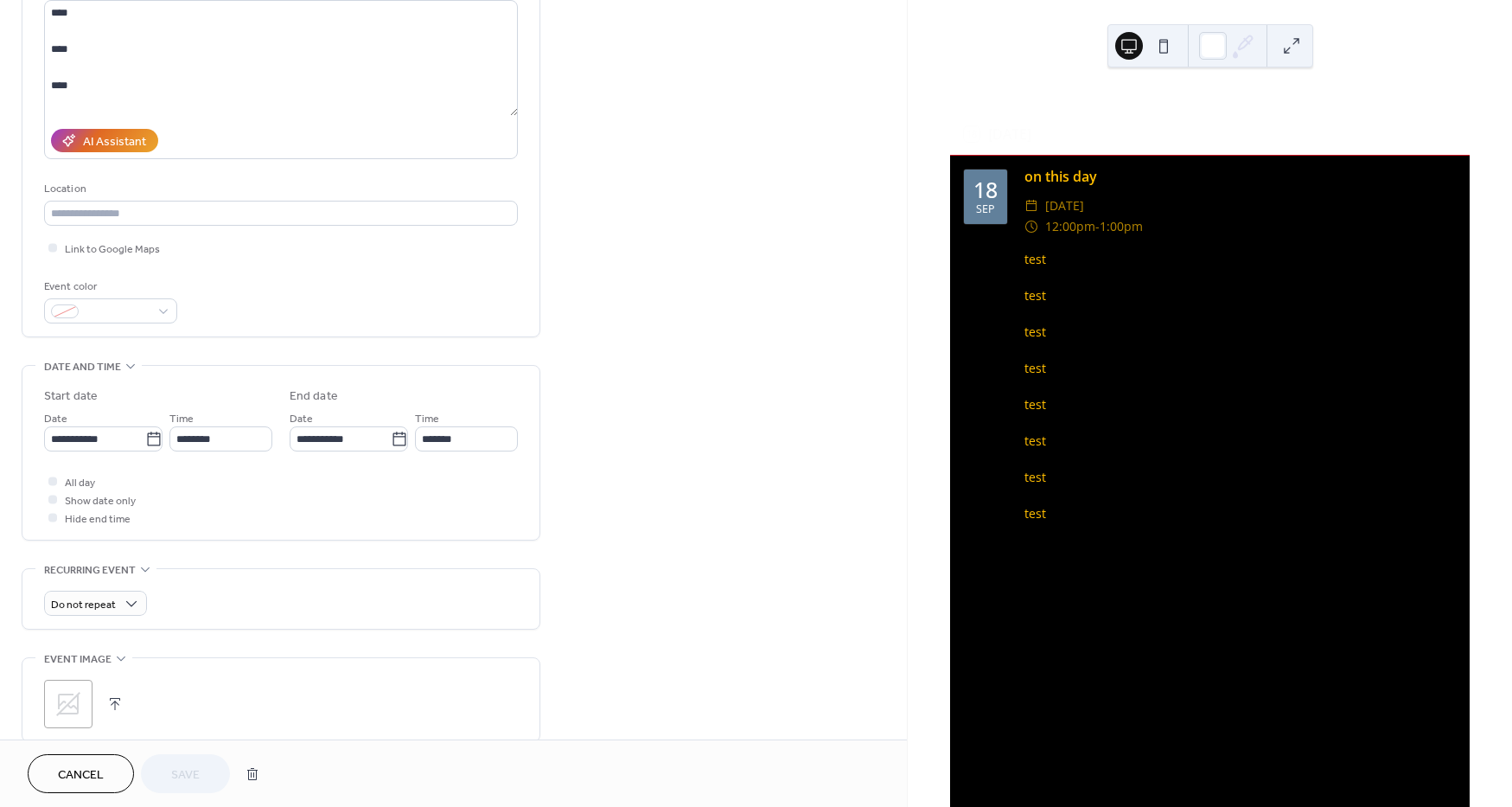
scroll to position [202, 0]
click at [225, 432] on input "********" at bounding box center [221, 435] width 103 height 26
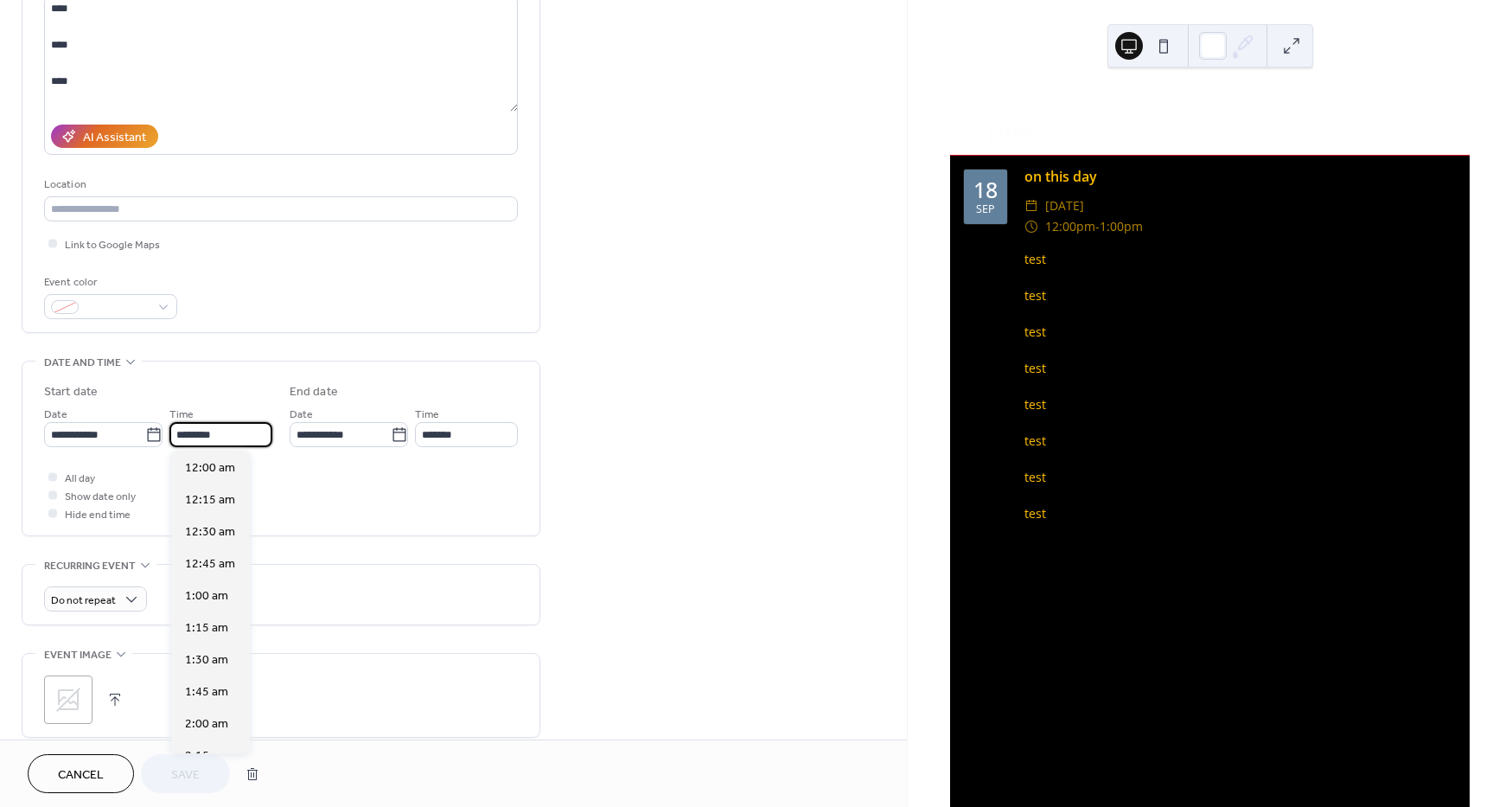
scroll to position [1536, 0]
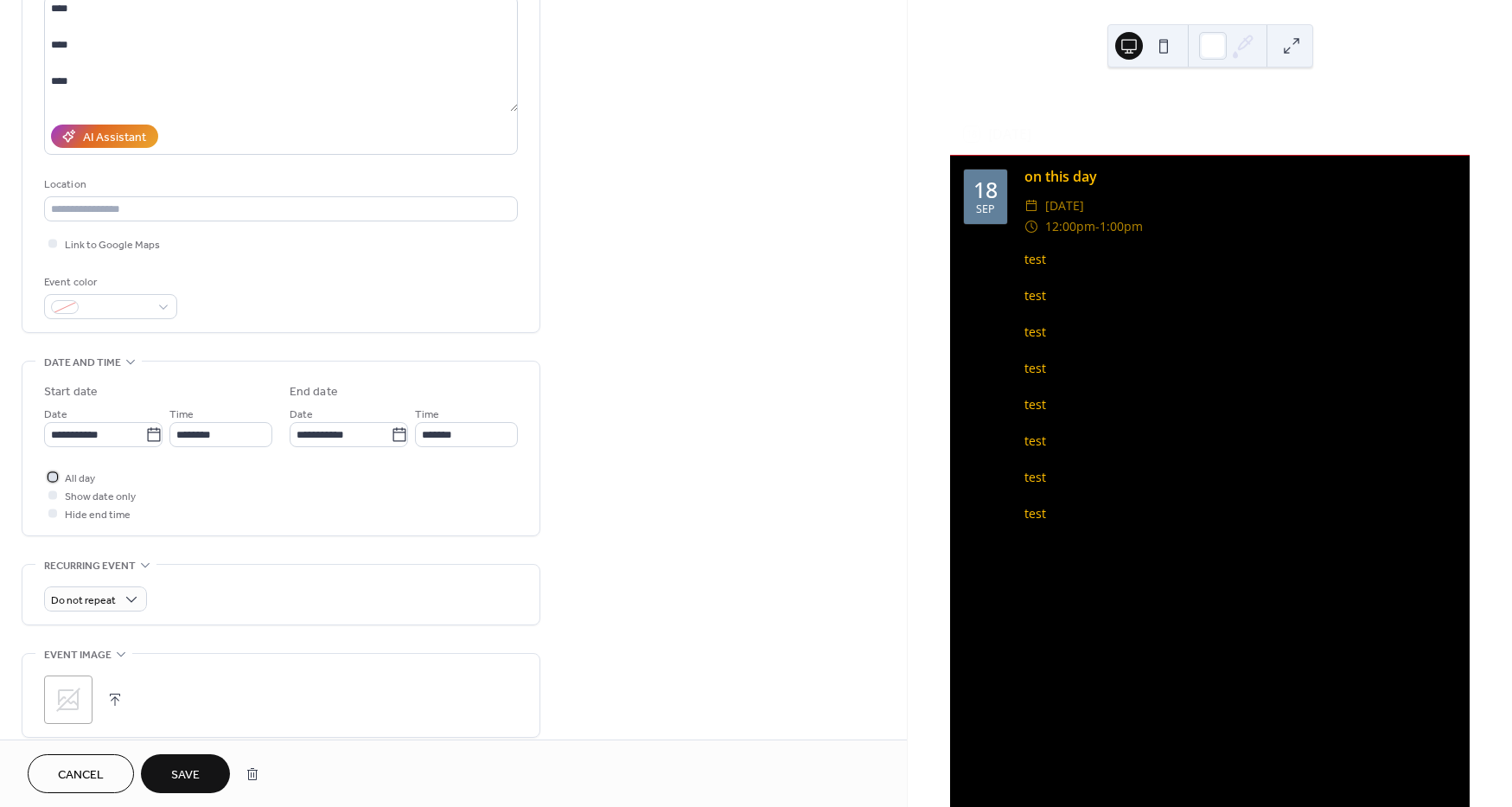
click at [81, 480] on span "All day" at bounding box center [79, 478] width 30 height 19
click at [118, 498] on span "Show date only" at bounding box center [100, 497] width 71 height 19
click at [53, 497] on div at bounding box center [52, 495] width 9 height 9
click at [53, 492] on div at bounding box center [52, 495] width 9 height 9
click at [53, 493] on div at bounding box center [52, 495] width 9 height 9
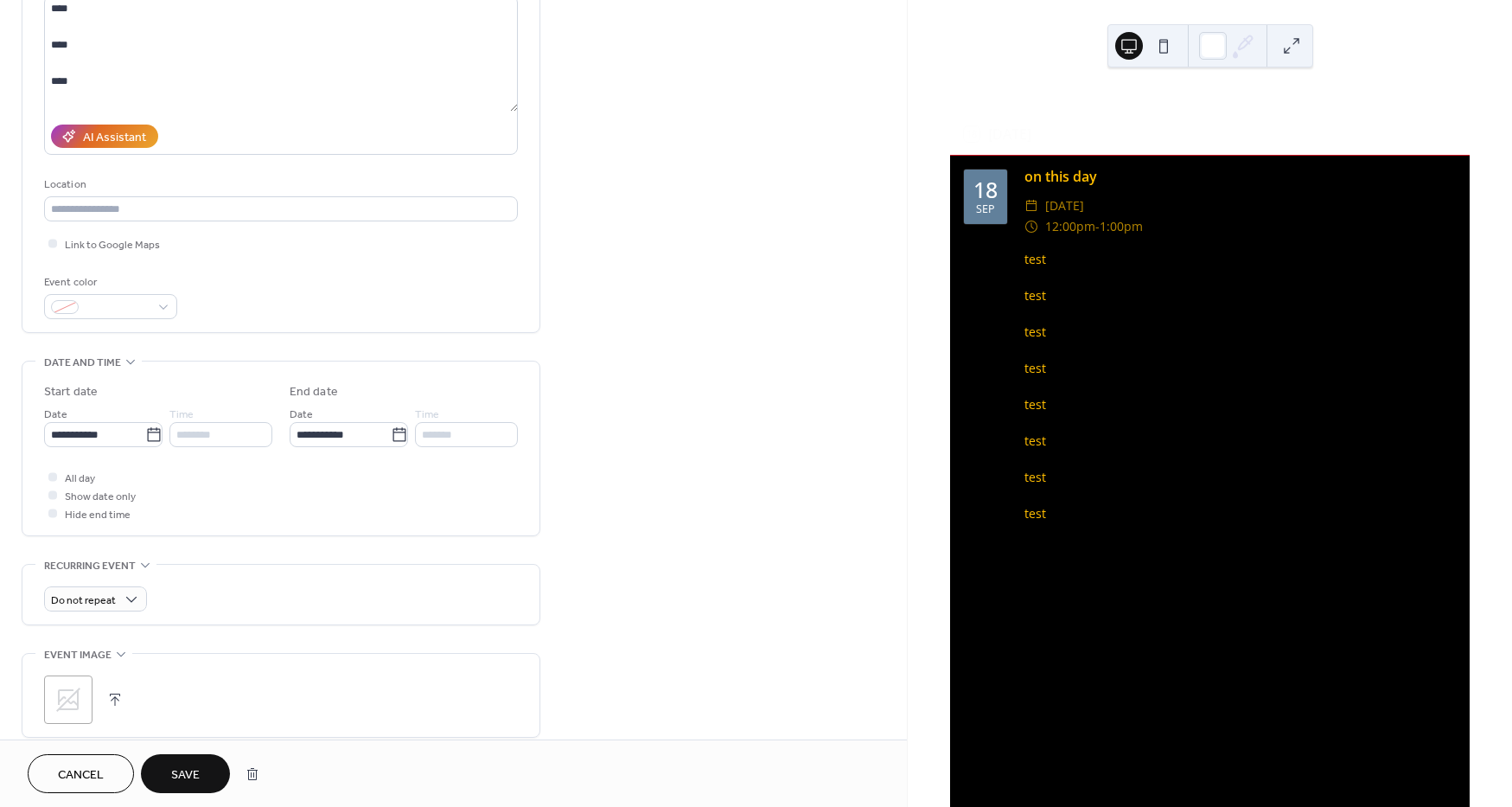
click at [48, 512] on div at bounding box center [52, 512] width 9 height 9
click at [52, 512] on div at bounding box center [52, 512] width 9 height 9
click at [185, 425] on div "********" at bounding box center [221, 435] width 103 height 26
click at [228, 442] on div "********" at bounding box center [221, 435] width 103 height 26
drag, startPoint x: 69, startPoint y: 488, endPoint x: 82, endPoint y: 473, distance: 19.8
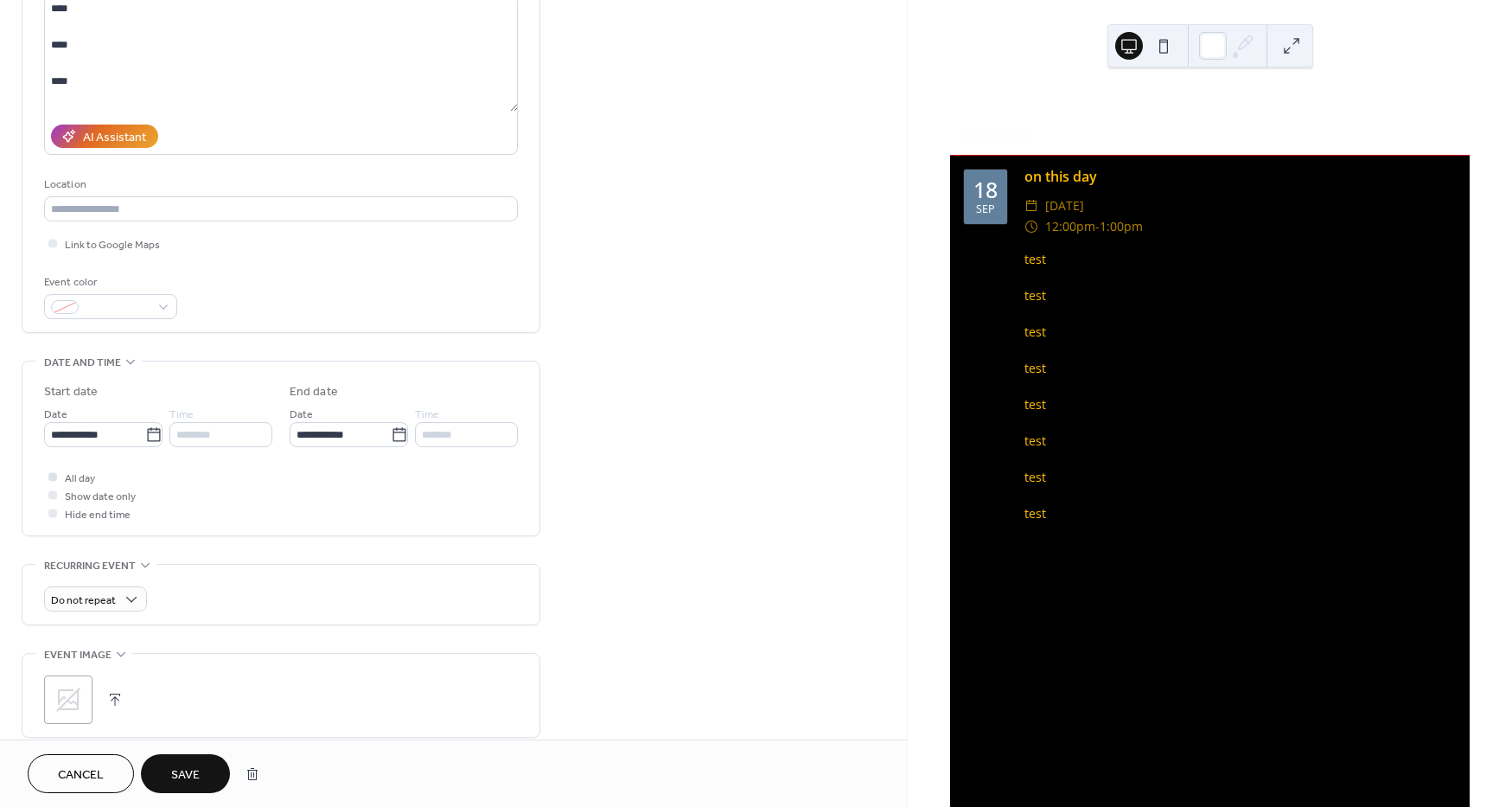
click at [69, 488] on span "Show date only" at bounding box center [100, 497] width 71 height 19
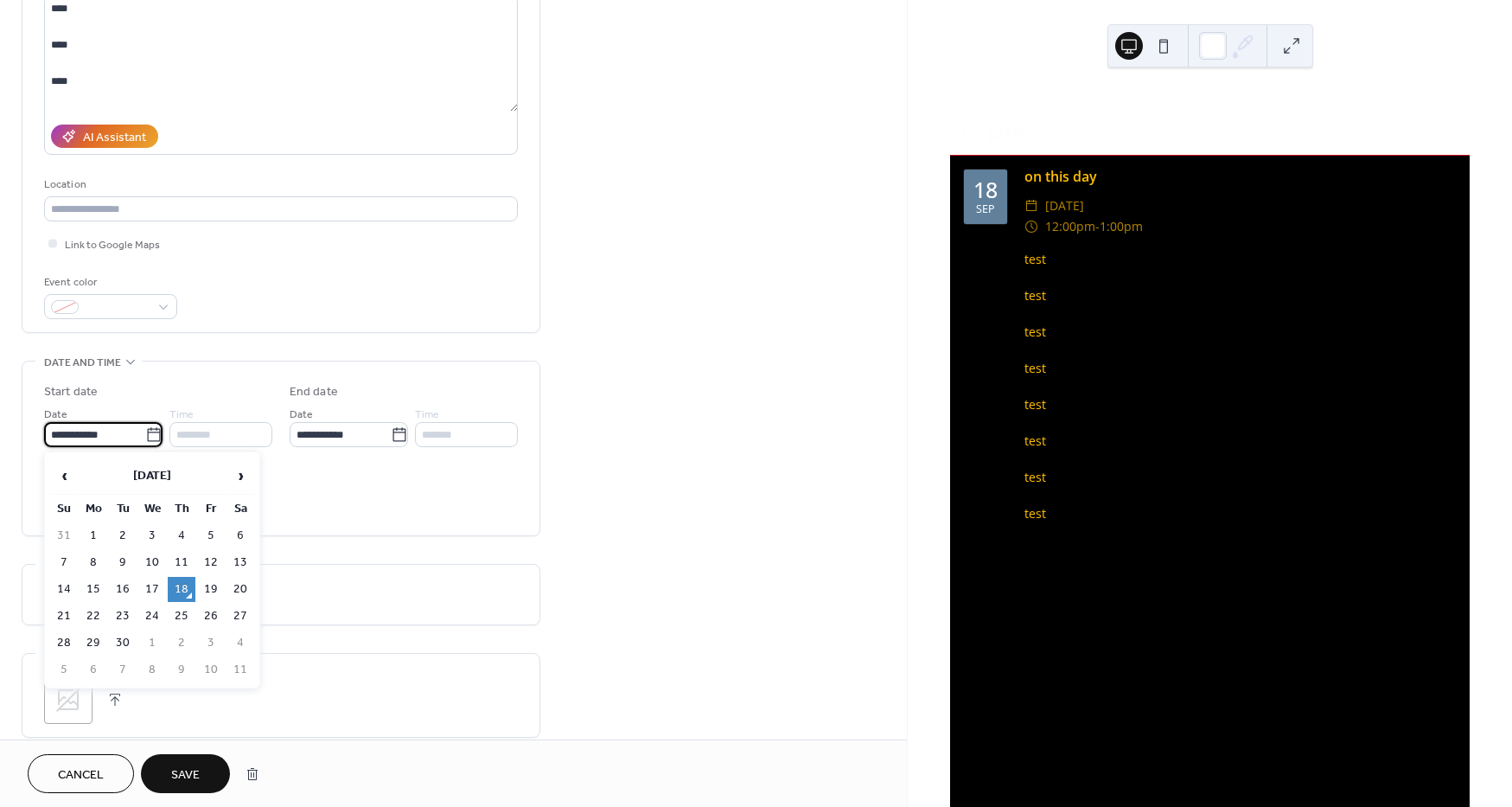
click at [103, 442] on input "**********" at bounding box center [94, 435] width 101 height 26
click at [147, 403] on div "**********" at bounding box center [158, 414] width 229 height 64
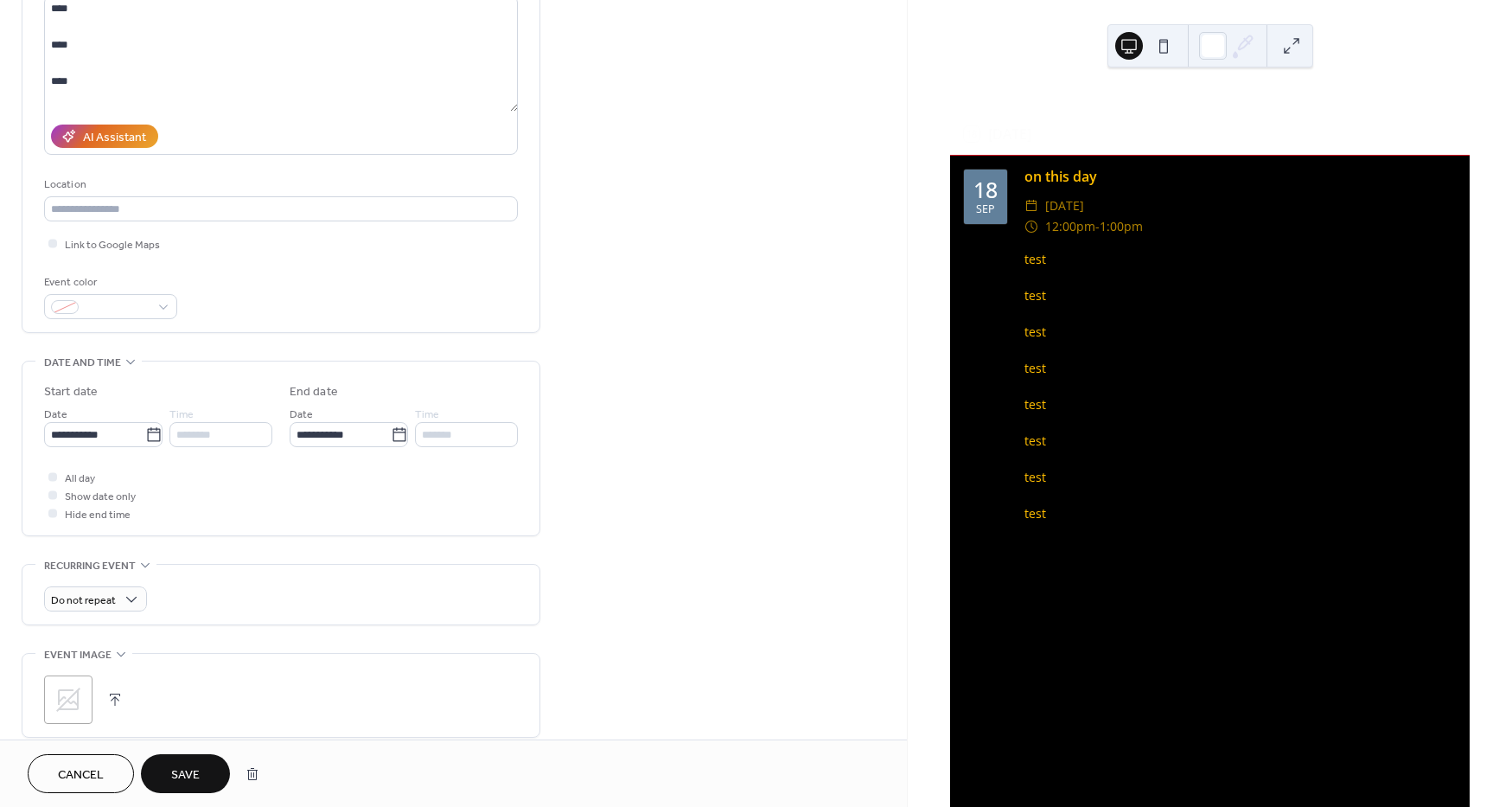
drag, startPoint x: 107, startPoint y: 491, endPoint x: 101, endPoint y: 527, distance: 36.5
click at [107, 491] on span "Show date only" at bounding box center [100, 497] width 71 height 19
drag, startPoint x: 108, startPoint y: 493, endPoint x: 108, endPoint y: 512, distance: 19.0
click at [107, 498] on span "Show date only" at bounding box center [100, 497] width 71 height 19
click at [108, 512] on span "Hide end time" at bounding box center [97, 514] width 66 height 19
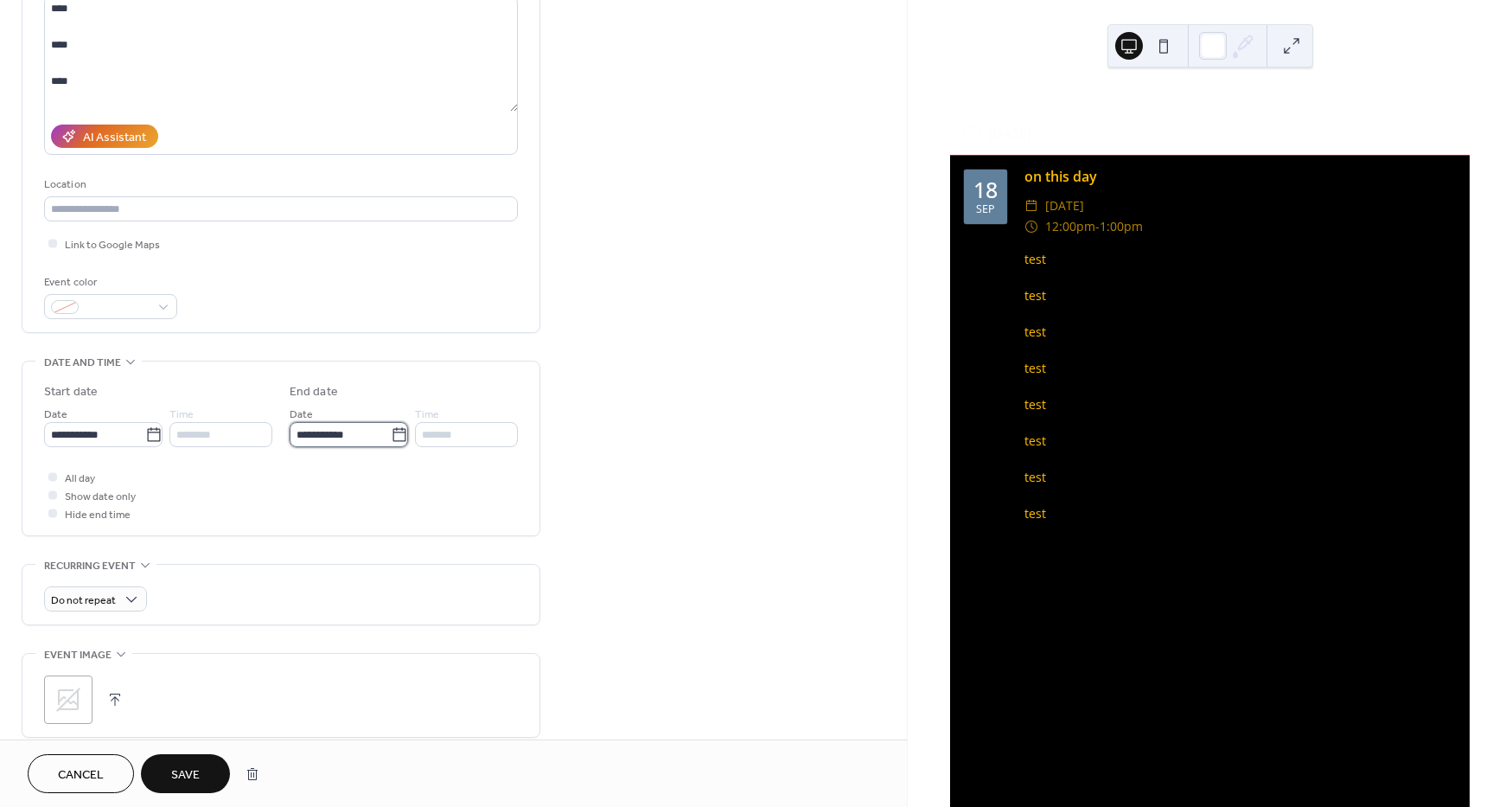
click at [367, 431] on input "**********" at bounding box center [339, 435] width 101 height 26
click at [233, 429] on div "********" at bounding box center [221, 435] width 103 height 26
click at [106, 496] on span "Show date only" at bounding box center [100, 497] width 71 height 19
drag, startPoint x: 106, startPoint y: 496, endPoint x: 105, endPoint y: 512, distance: 16.0
click at [106, 496] on span "Show date only" at bounding box center [100, 497] width 71 height 19
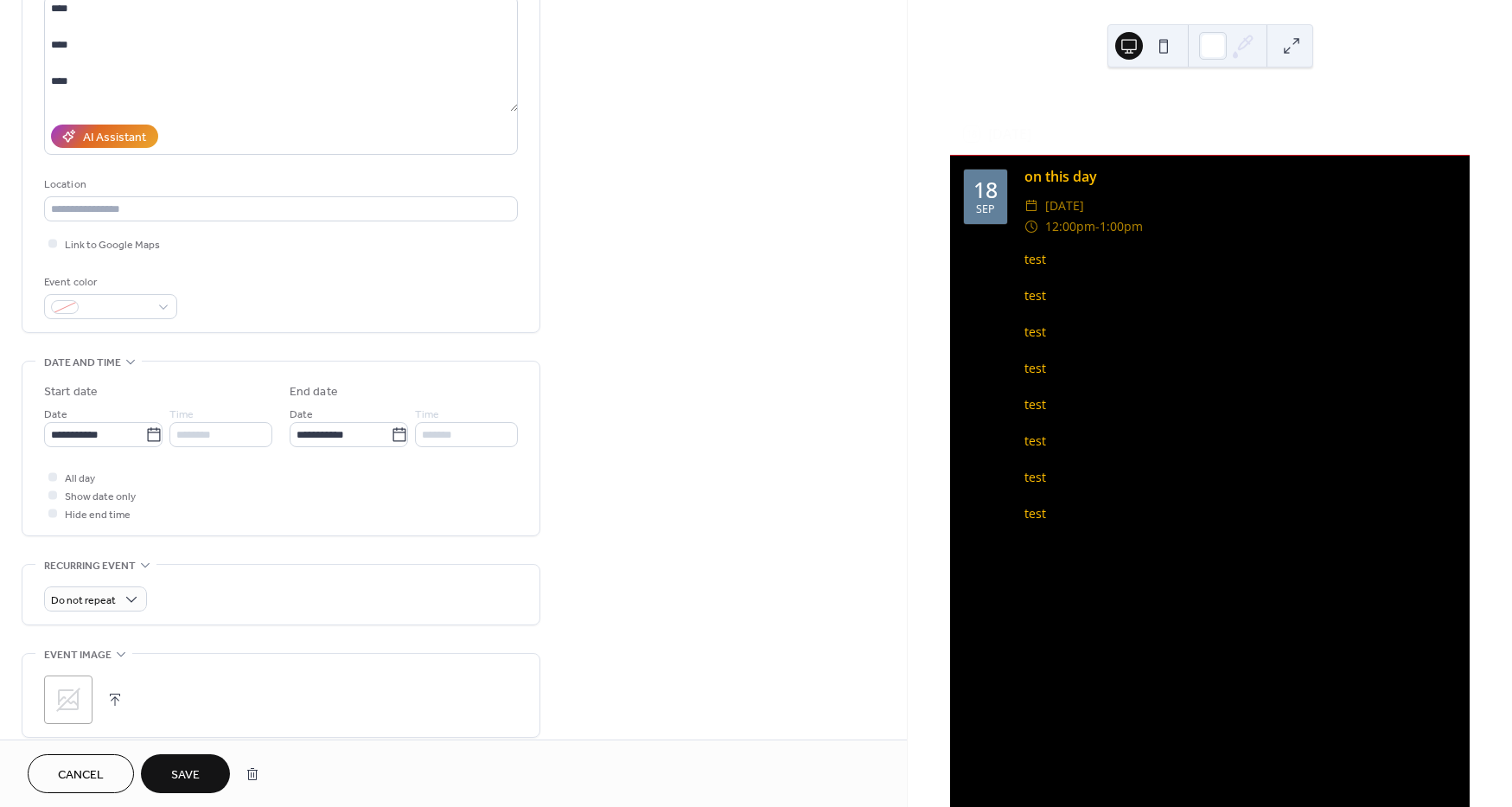
click at [113, 514] on span "Hide end time" at bounding box center [97, 514] width 66 height 19
click at [242, 248] on div "Link to Google Maps" at bounding box center [281, 243] width 474 height 19
click at [140, 208] on input "text" at bounding box center [281, 209] width 474 height 26
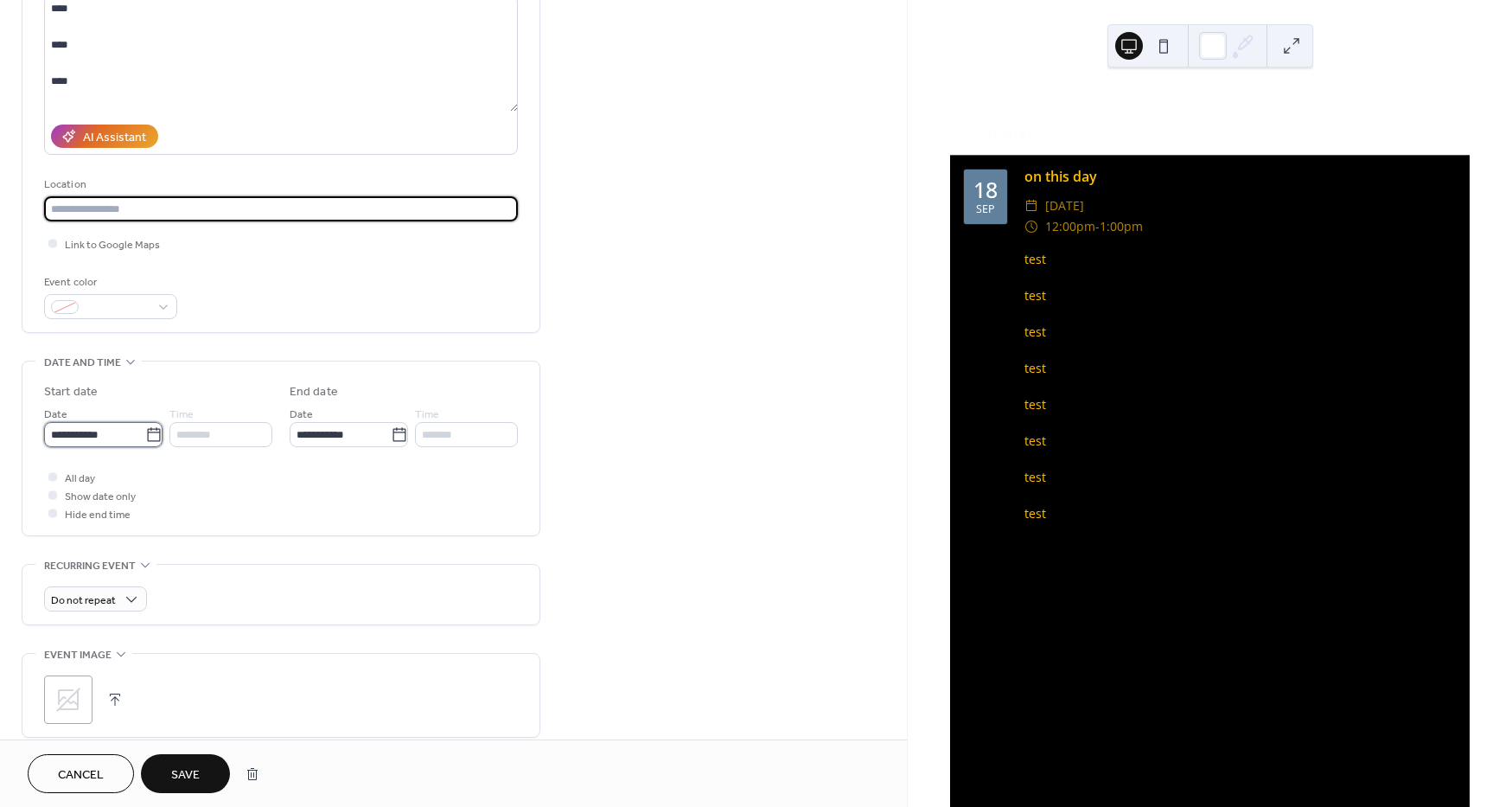
click at [96, 439] on input "**********" at bounding box center [94, 435] width 101 height 26
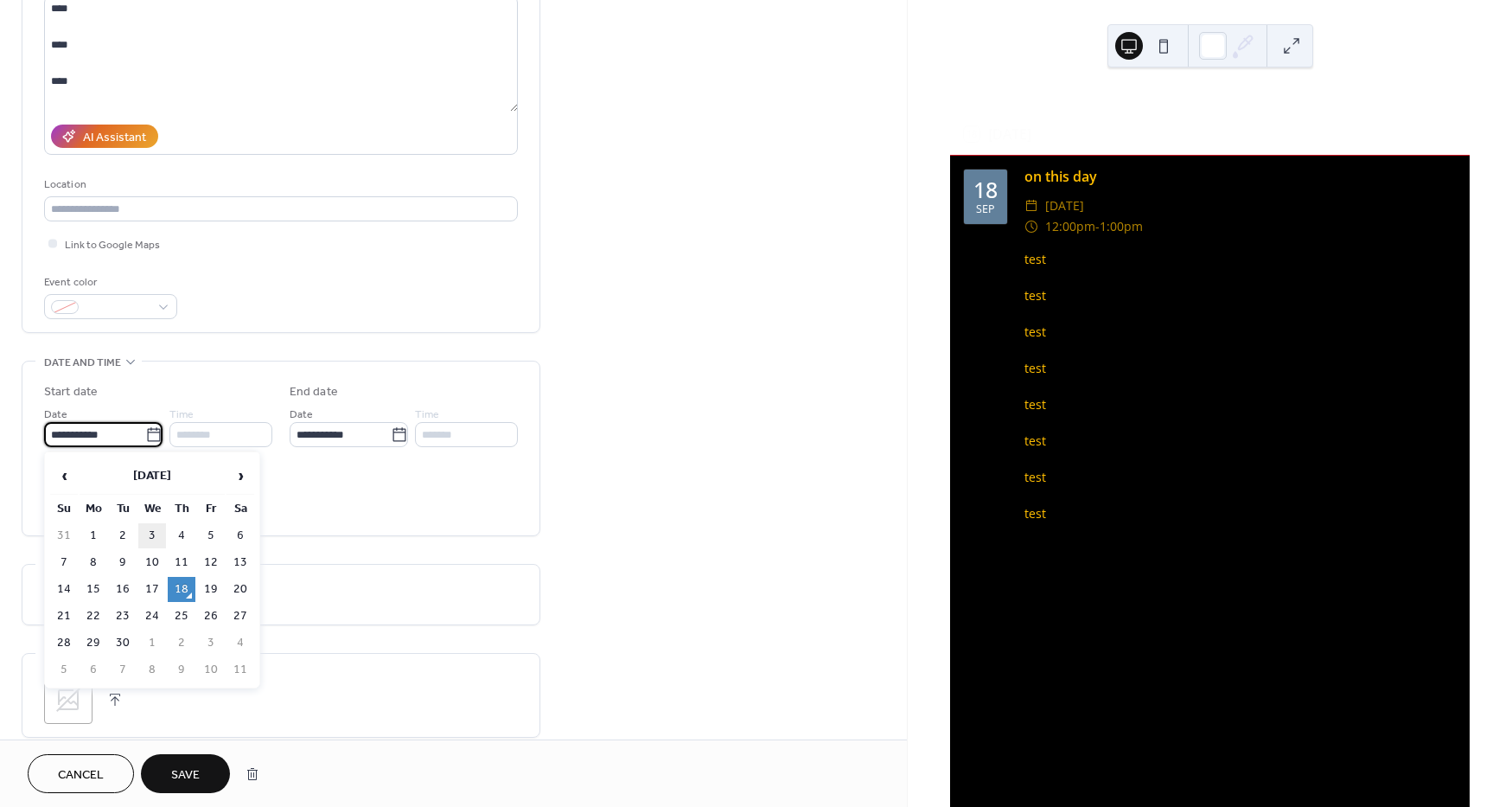
click at [149, 542] on td "3" at bounding box center [152, 536] width 27 height 26
type input "**********"
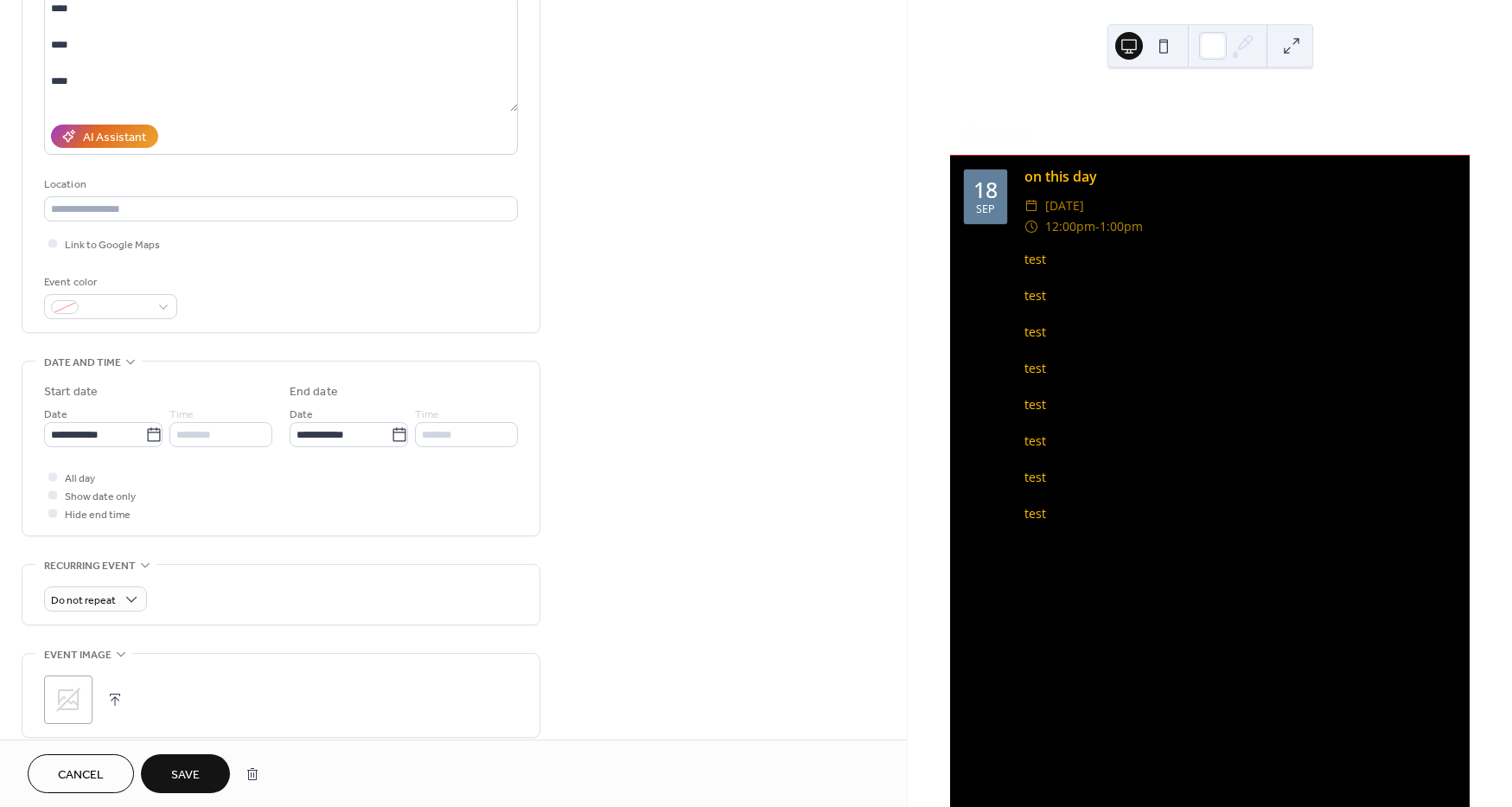
click at [215, 437] on div "********" at bounding box center [221, 435] width 103 height 26
click at [89, 439] on input "**********" at bounding box center [94, 435] width 101 height 26
click at [190, 589] on td "18" at bounding box center [182, 590] width 27 height 26
type input "**********"
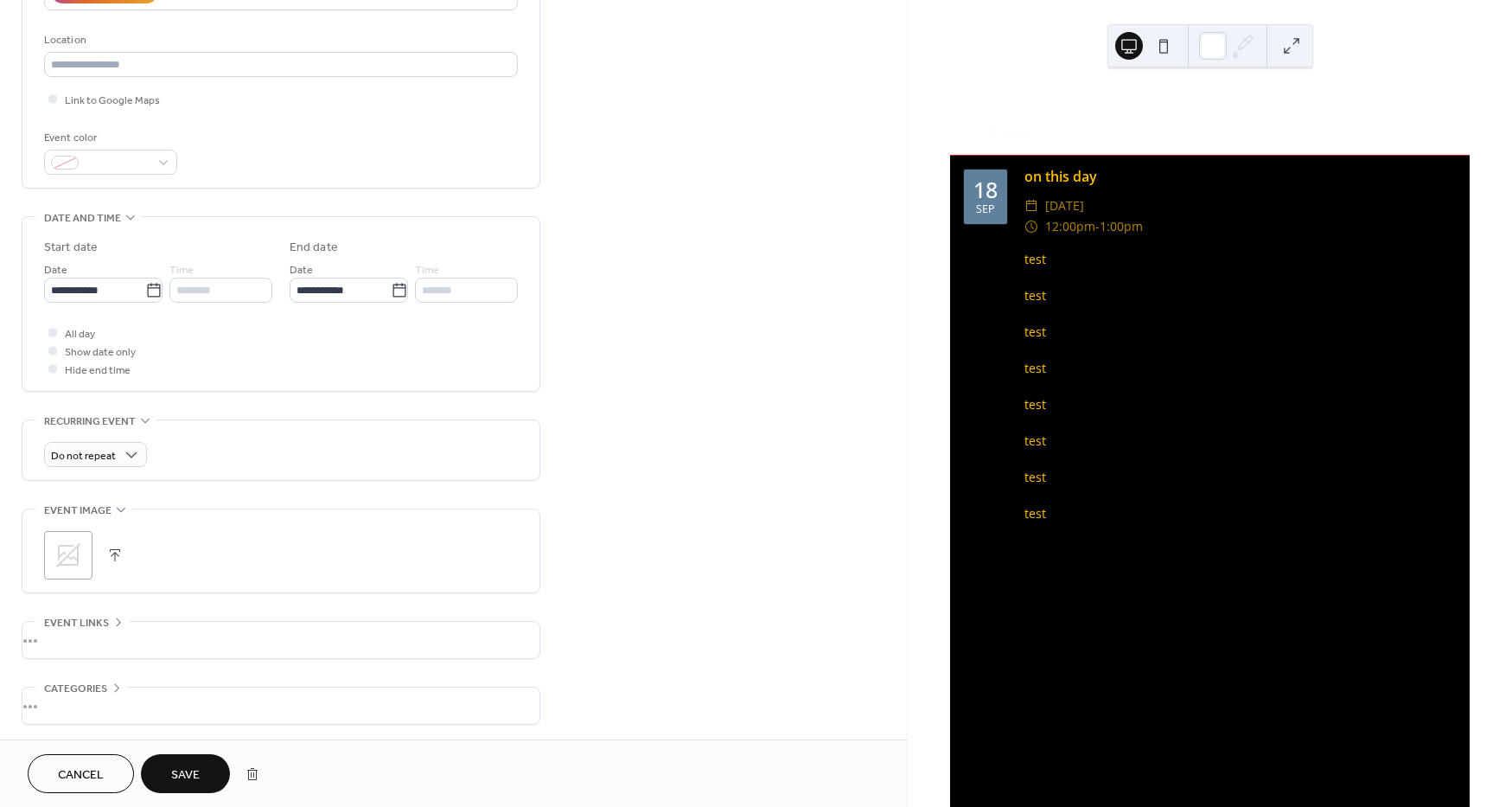
scroll to position [415, 0]
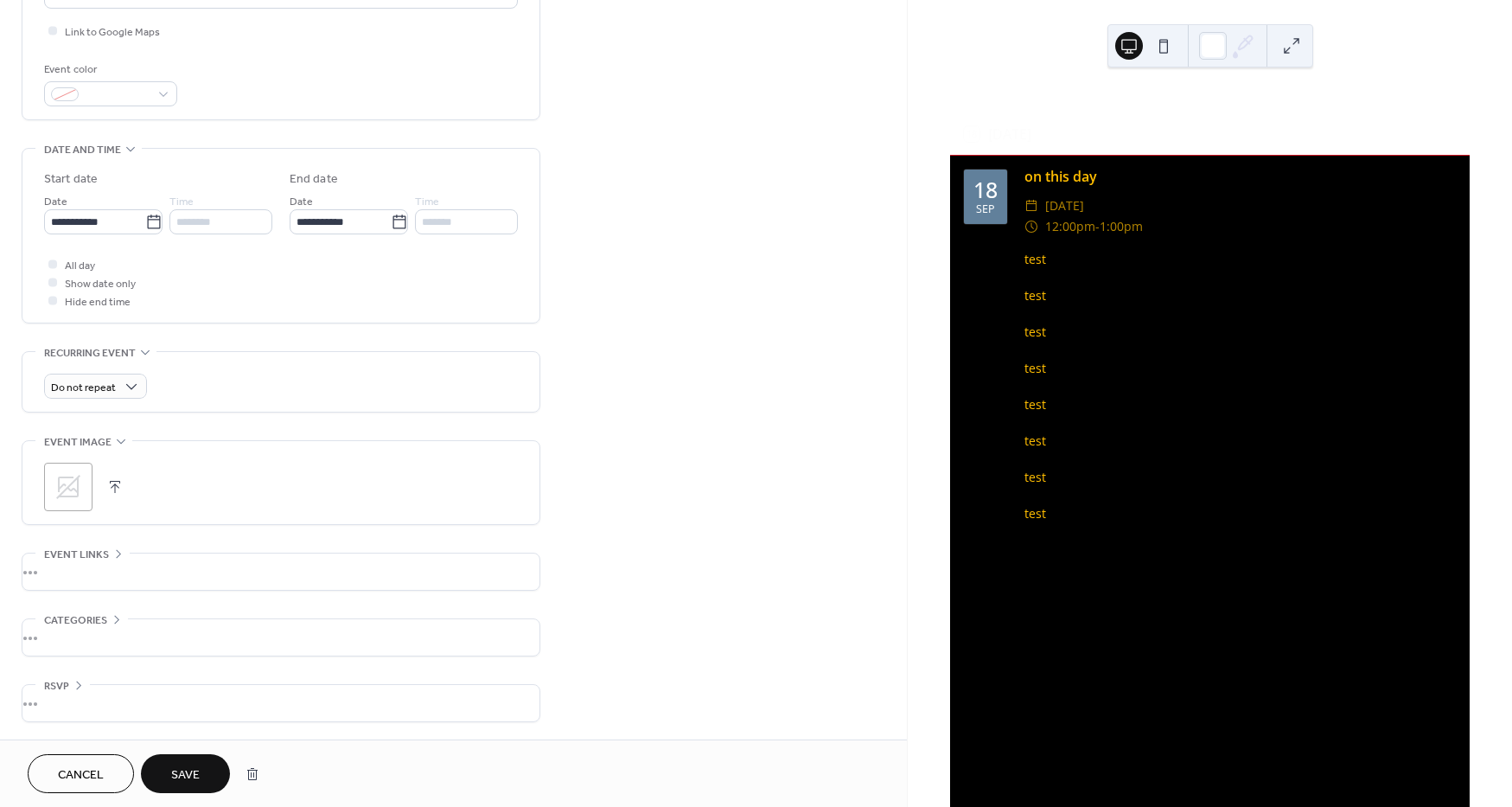
click at [196, 792] on button "Save" at bounding box center [185, 774] width 89 height 39
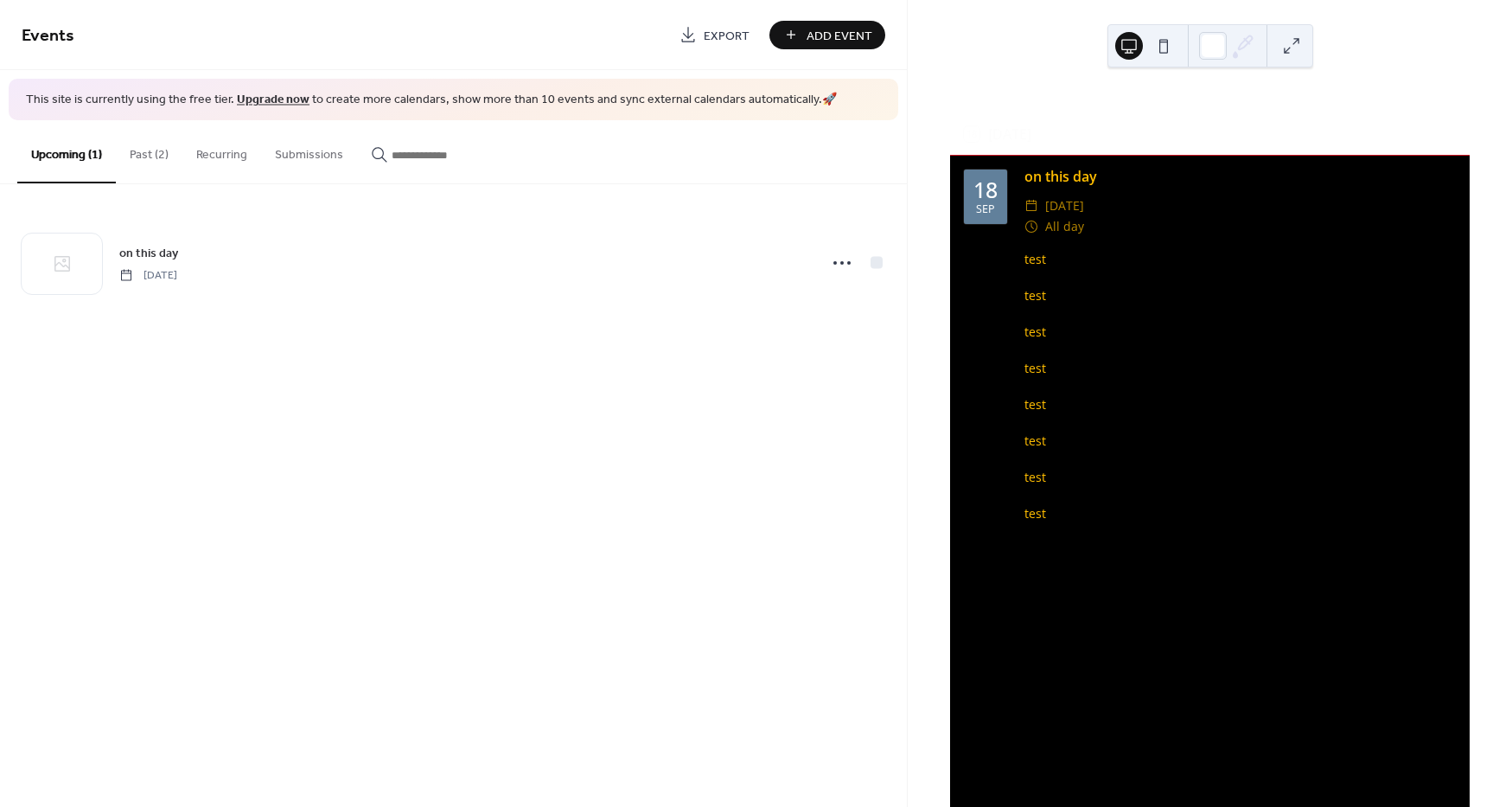
click at [199, 781] on div "Events Export Add Event This site is currently using the free tier. Upgrade now…" at bounding box center [453, 404] width 907 height 807
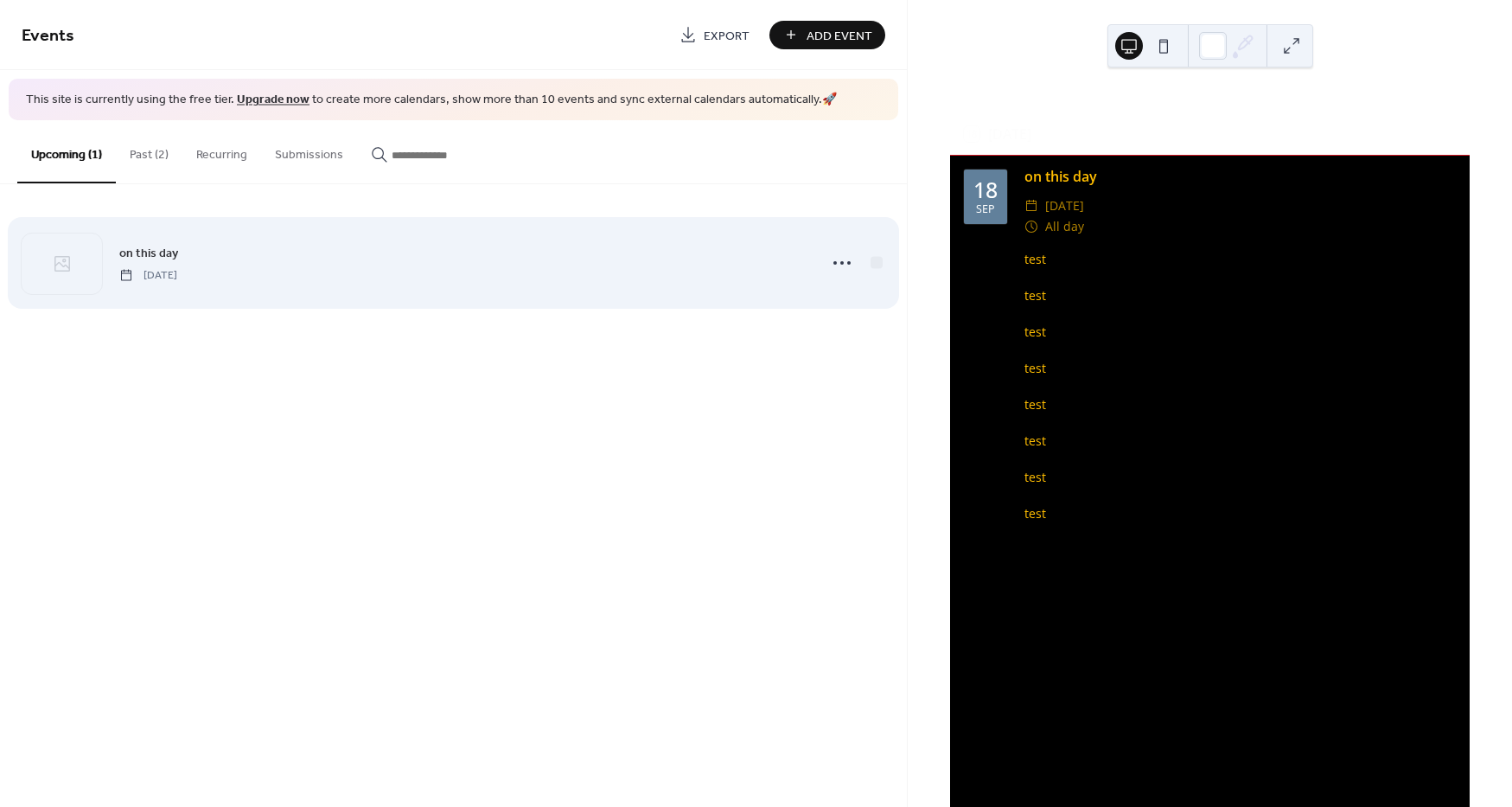
click at [365, 256] on div "on this day [DATE]" at bounding box center [463, 263] width 688 height 39
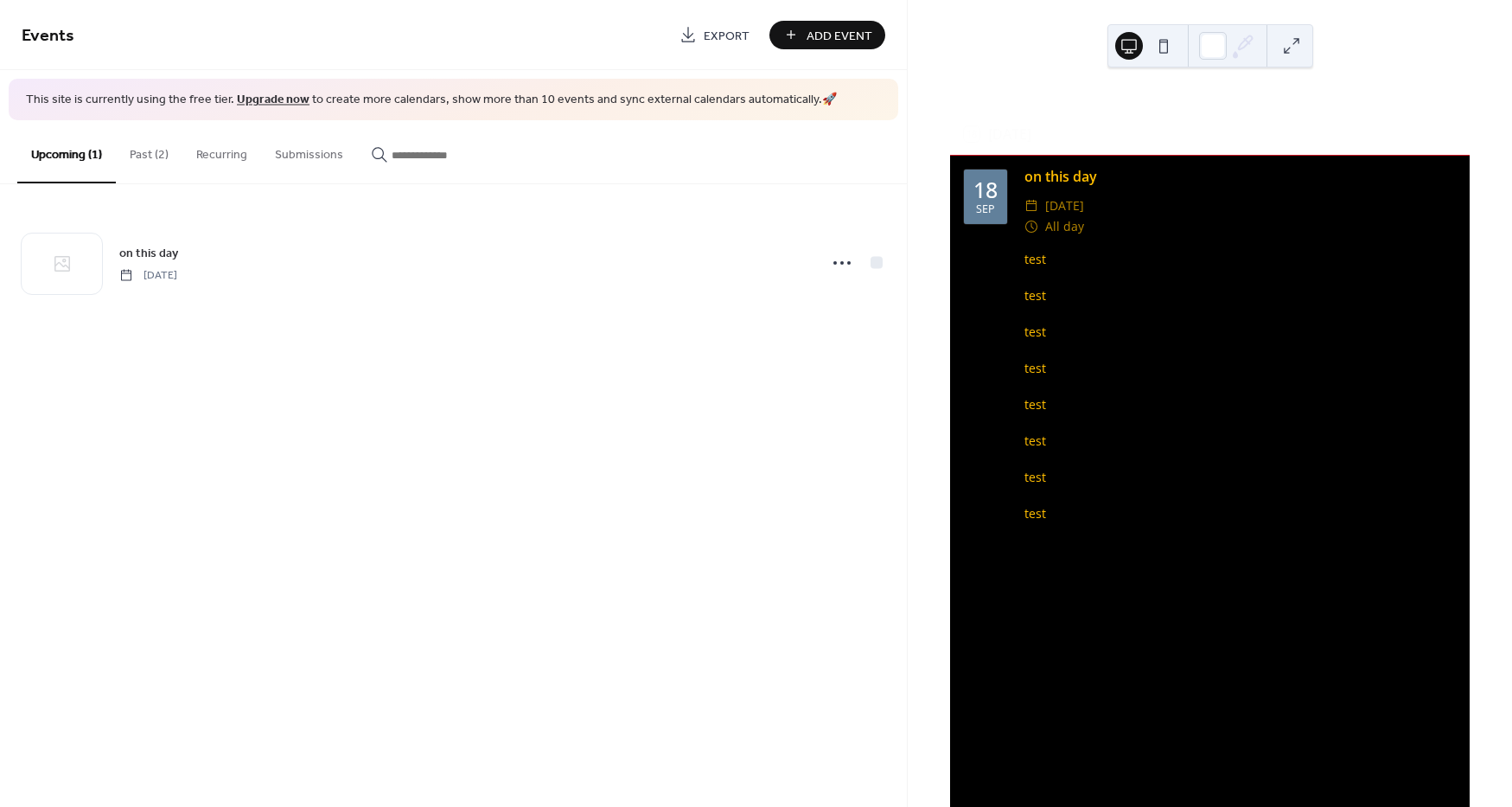
click at [130, 142] on button "Past (2)" at bounding box center [149, 150] width 67 height 62
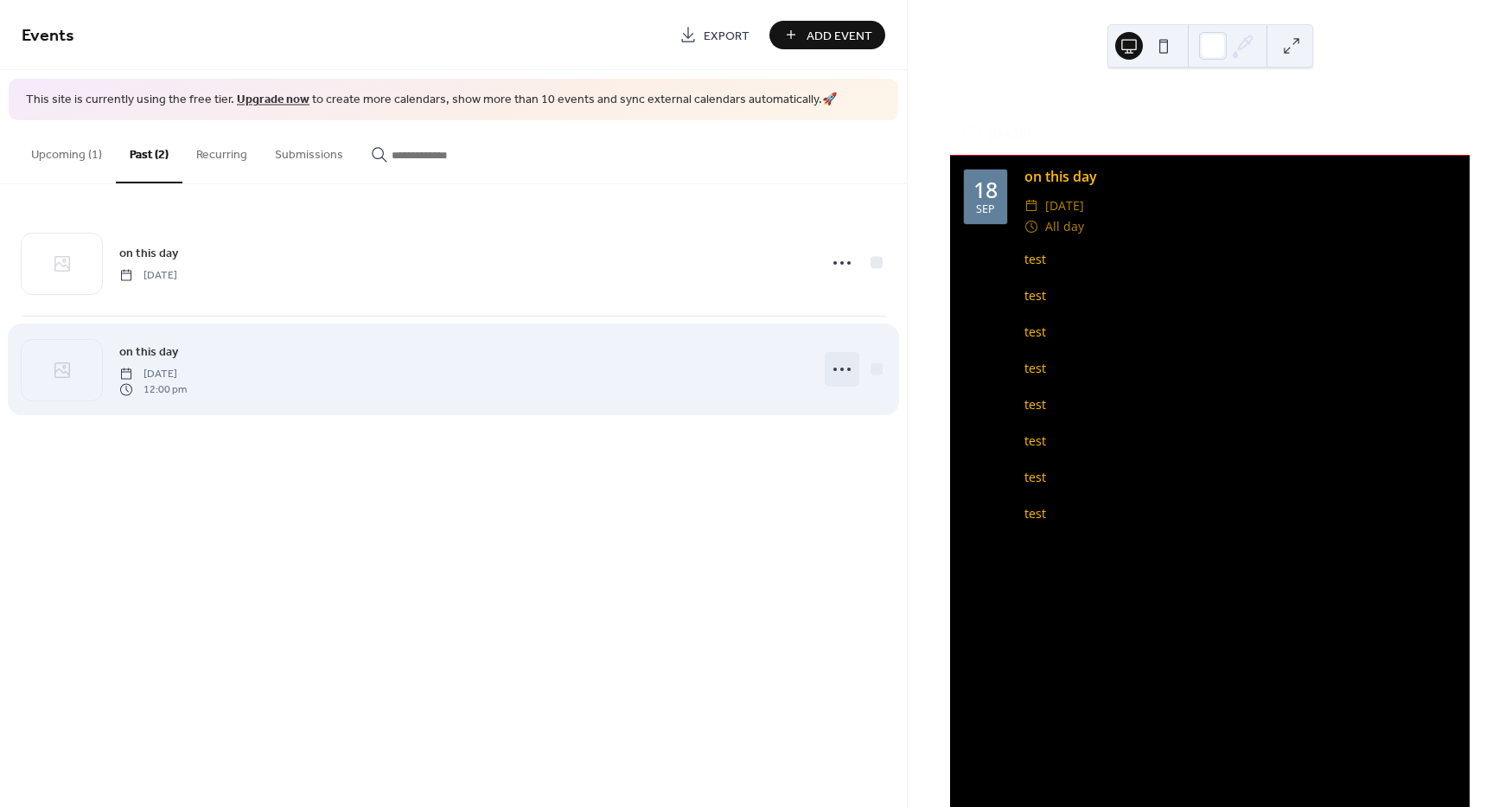
click at [846, 368] on icon at bounding box center [842, 369] width 27 height 27
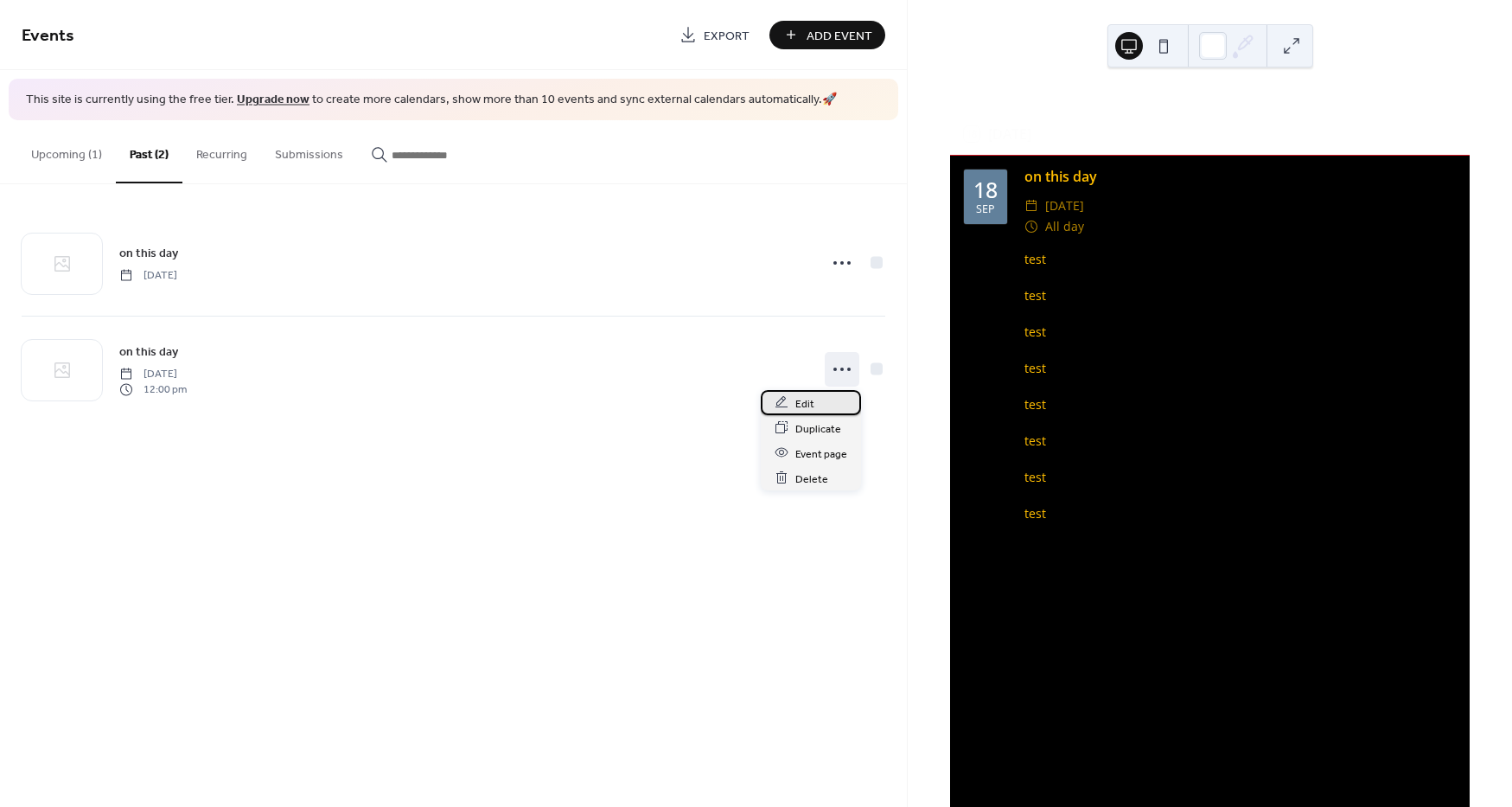
click at [808, 399] on span "Edit" at bounding box center [805, 404] width 19 height 19
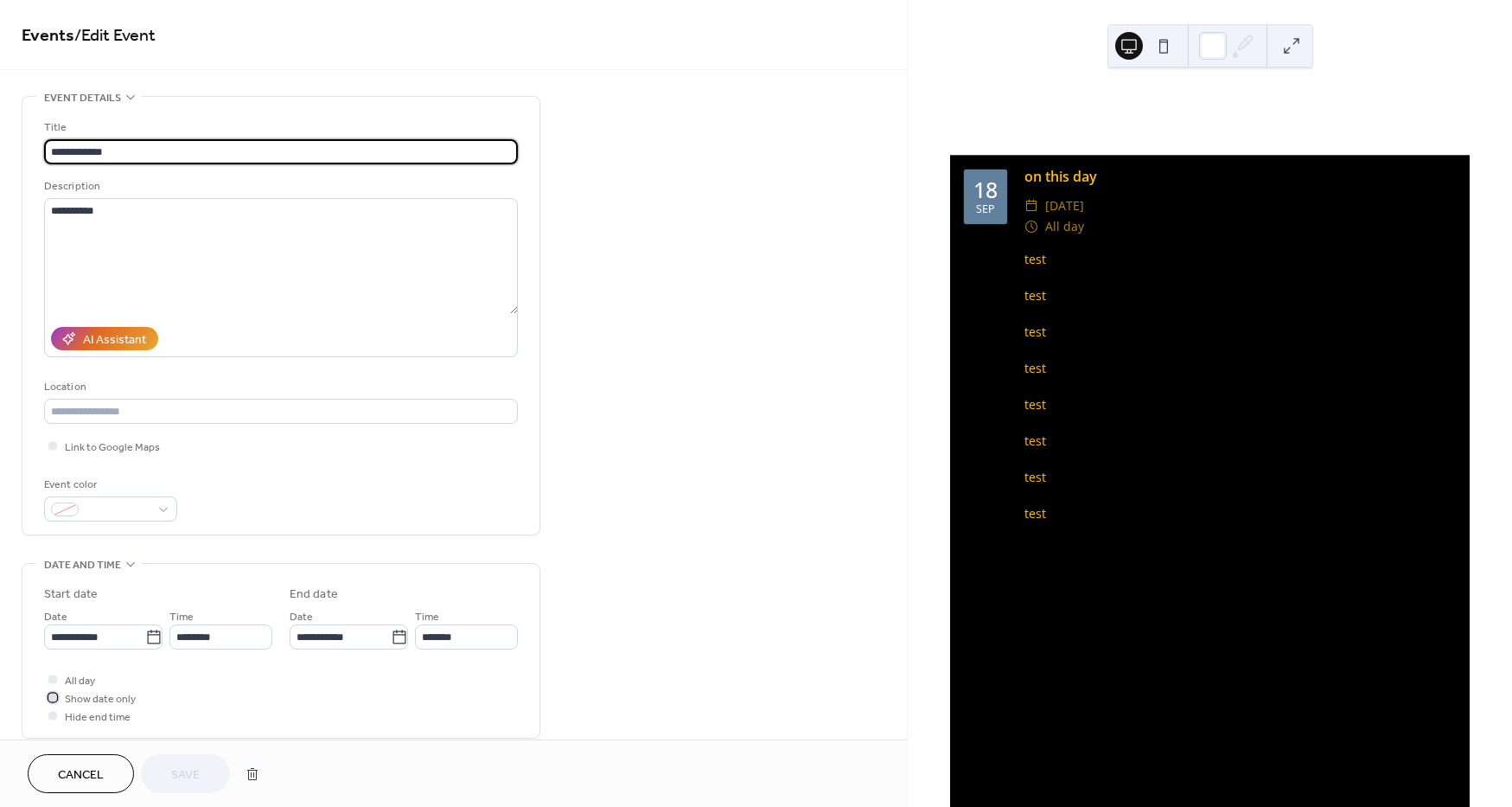
click at [72, 694] on span "Show date only" at bounding box center [100, 699] width 71 height 19
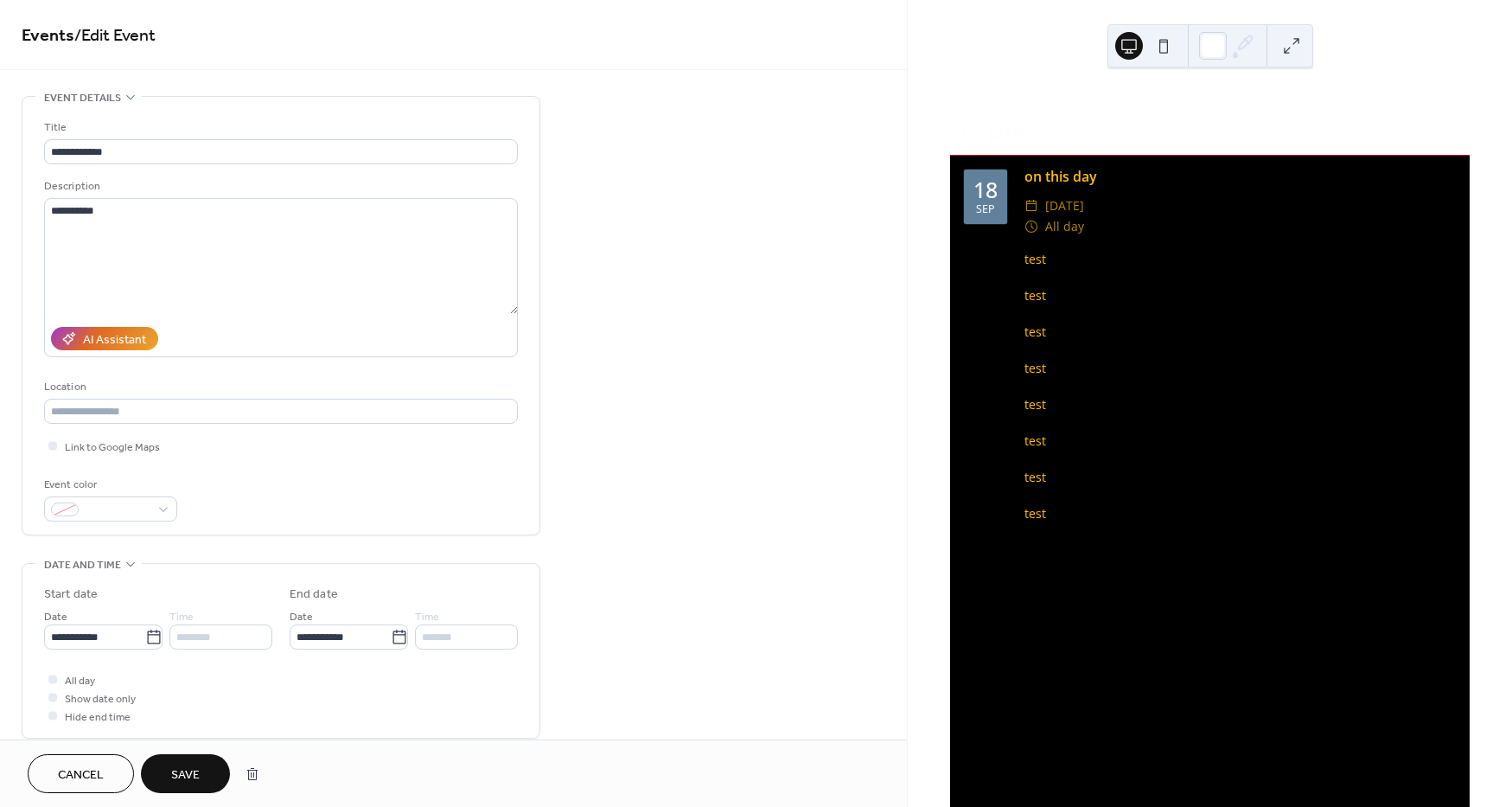
click at [192, 784] on span "Save" at bounding box center [184, 776] width 28 height 19
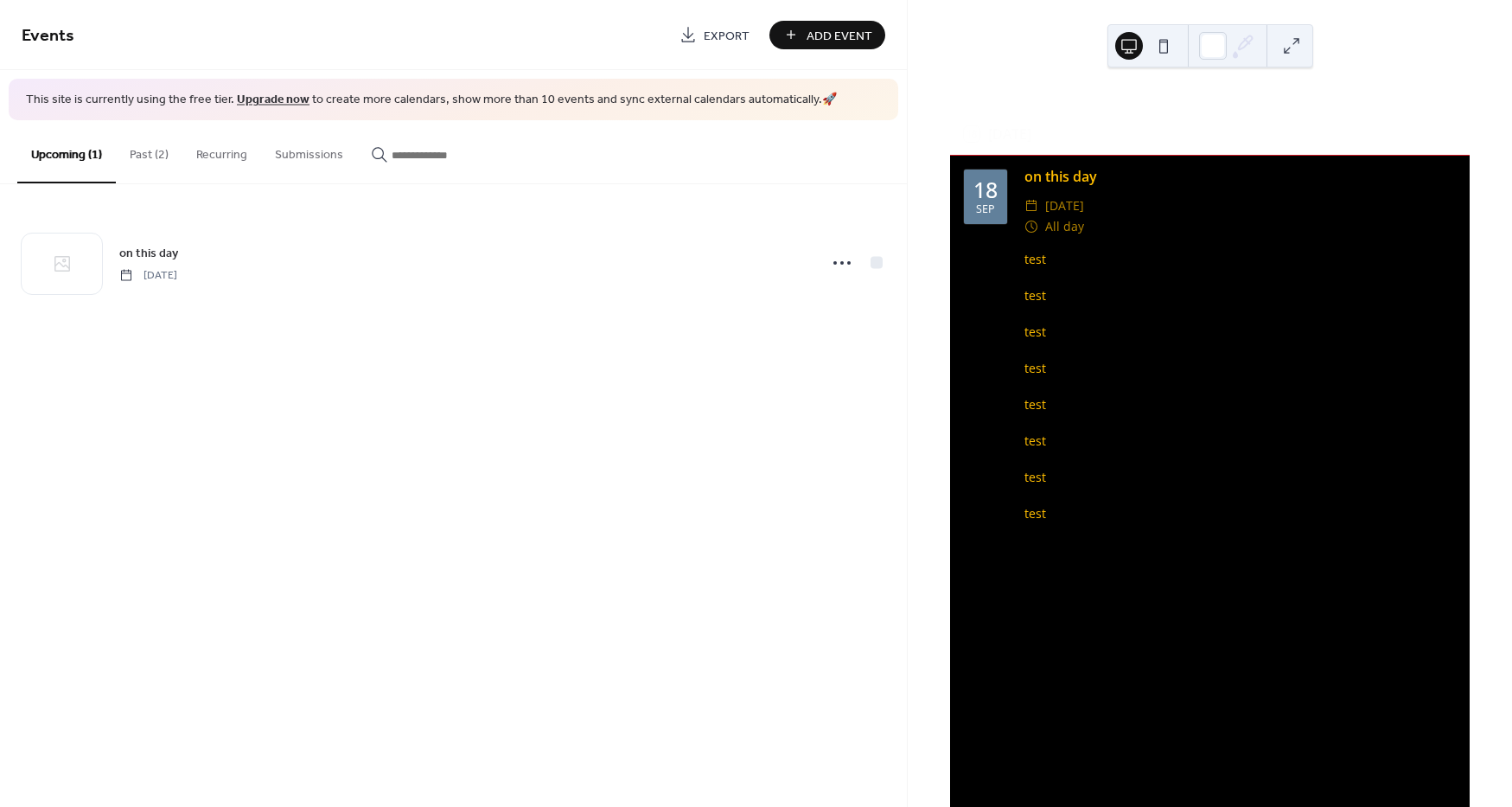
click at [141, 161] on button "Past (2)" at bounding box center [149, 150] width 67 height 62
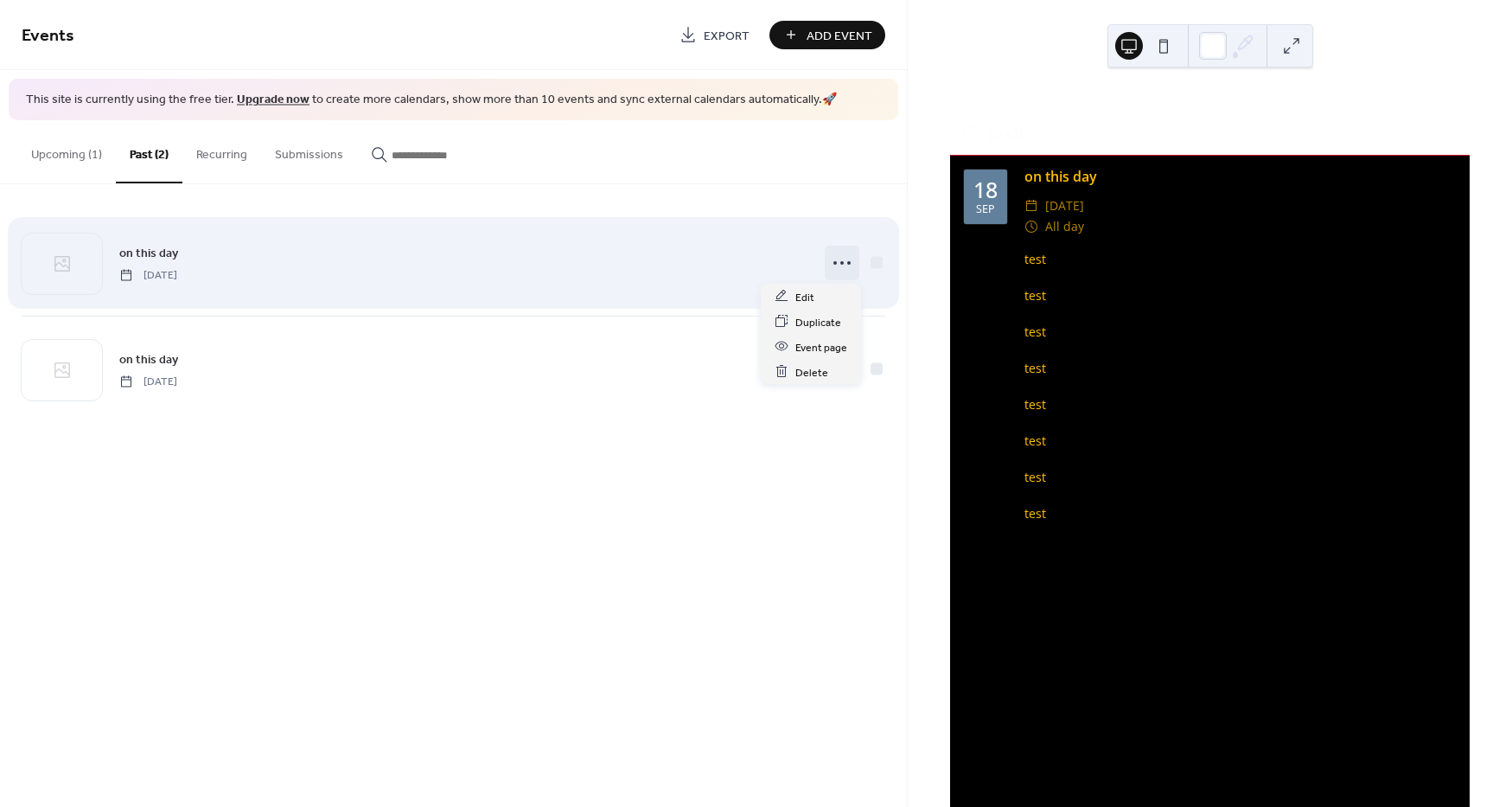
click at [841, 263] on circle at bounding box center [842, 263] width 4 height 4
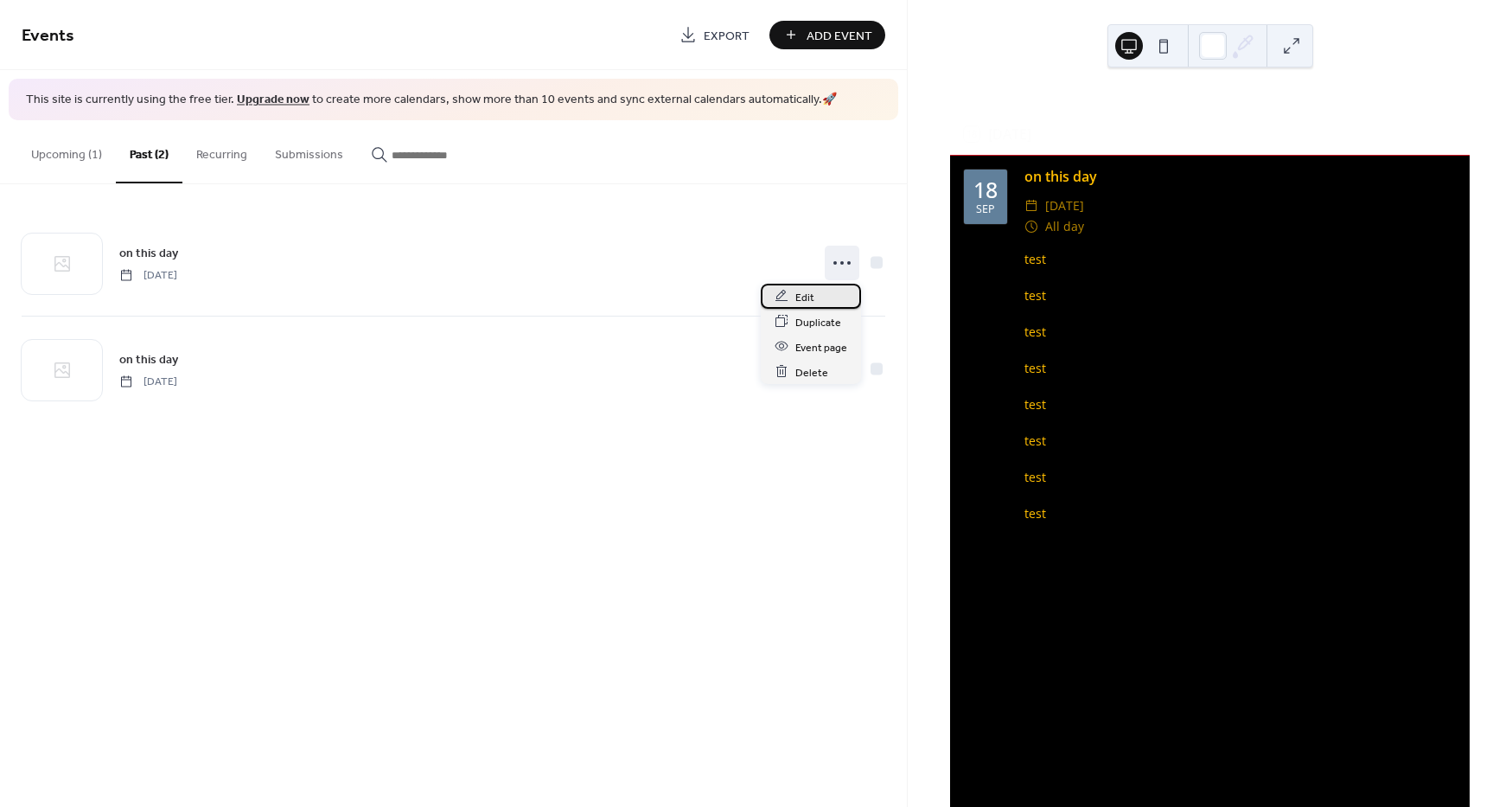
click at [811, 295] on span "Edit" at bounding box center [805, 296] width 19 height 19
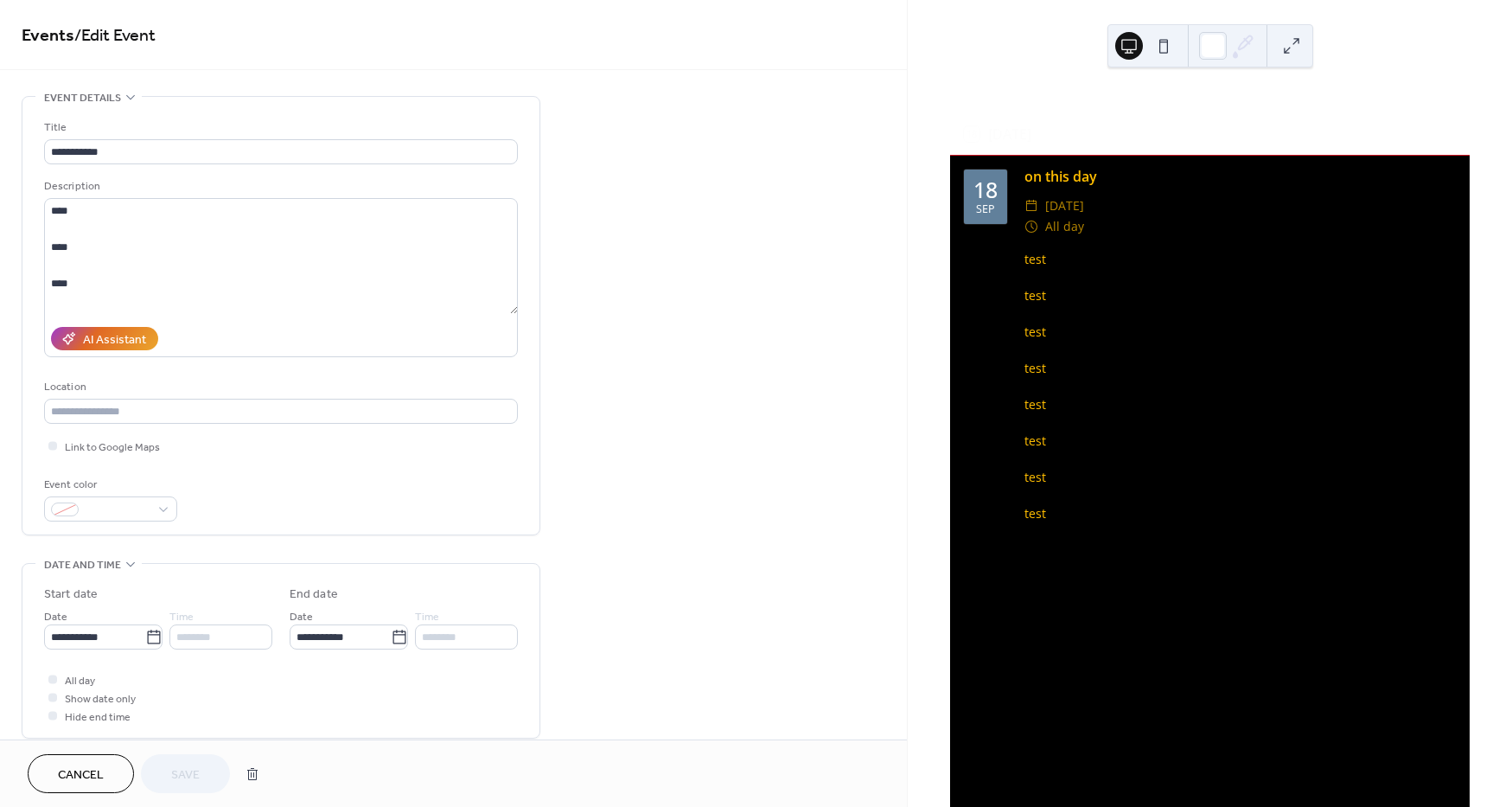
click at [89, 698] on span "Show date only" at bounding box center [100, 699] width 71 height 19
click at [48, 693] on div at bounding box center [52, 697] width 9 height 9
click at [49, 693] on div at bounding box center [52, 697] width 9 height 9
click at [55, 676] on div at bounding box center [52, 678] width 9 height 9
click at [52, 697] on div at bounding box center [52, 697] width 9 height 9
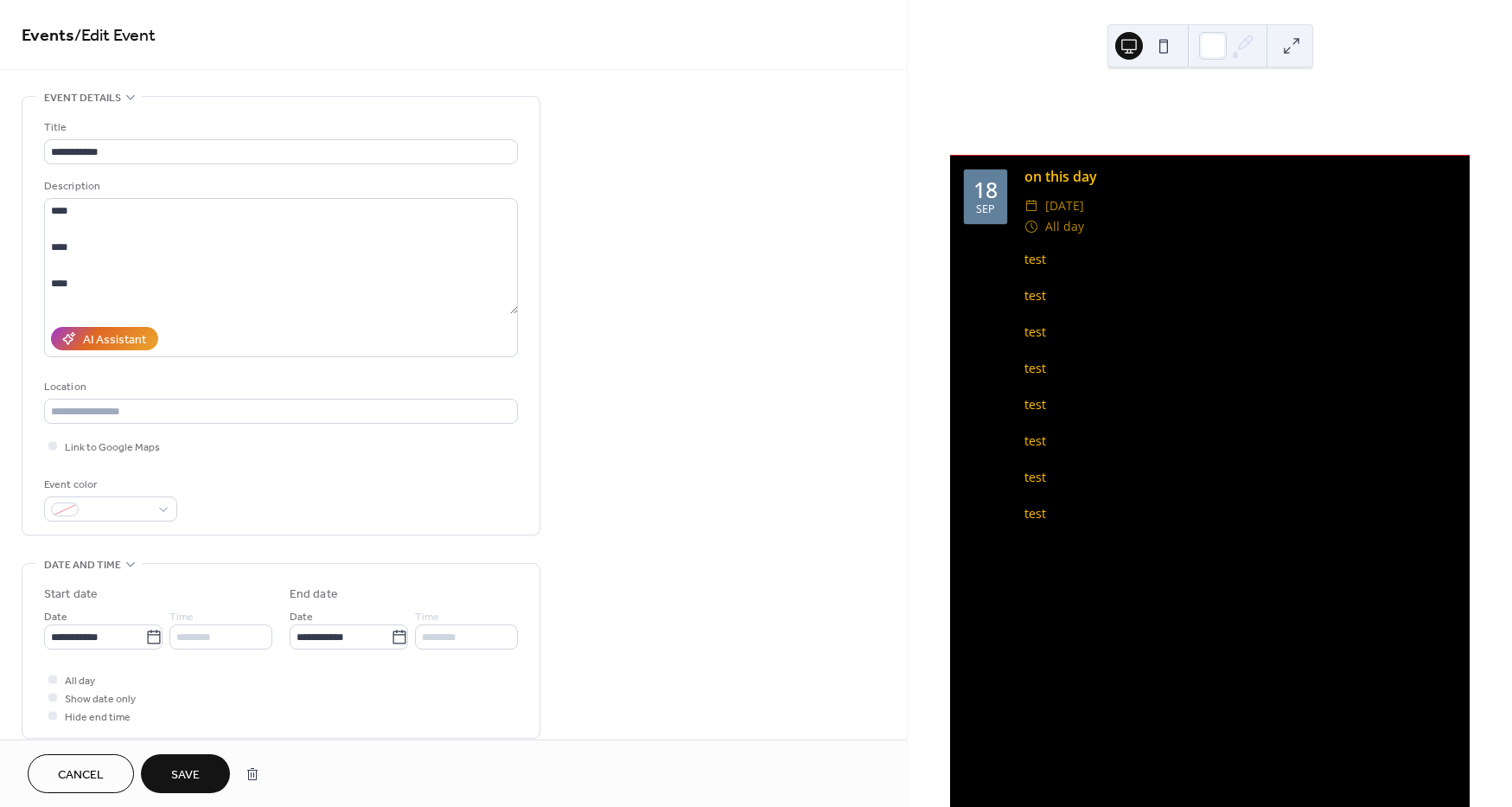
click at [178, 771] on span "Save" at bounding box center [184, 776] width 28 height 19
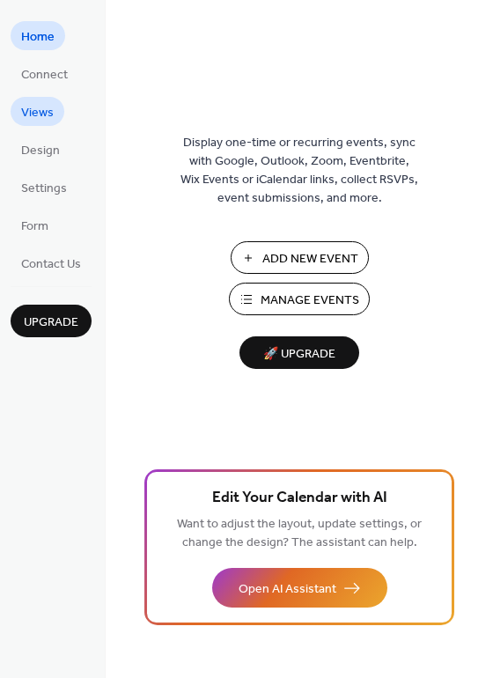
click at [34, 120] on span "Views" at bounding box center [37, 113] width 33 height 19
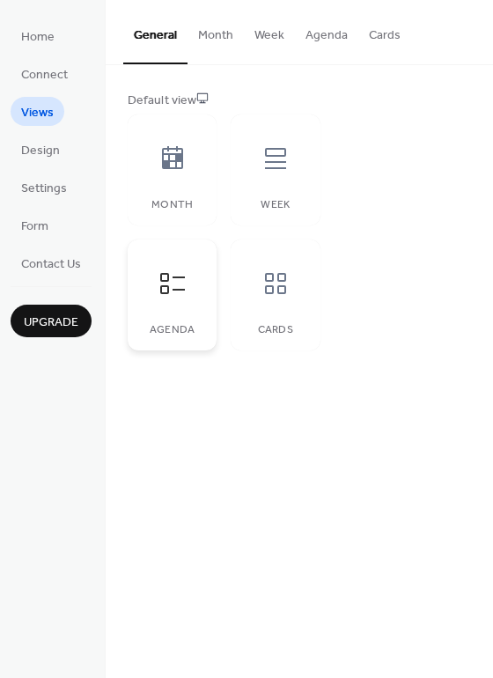
click at [165, 286] on icon at bounding box center [172, 283] width 25 height 21
click at [310, 30] on button "Agenda" at bounding box center [326, 31] width 63 height 63
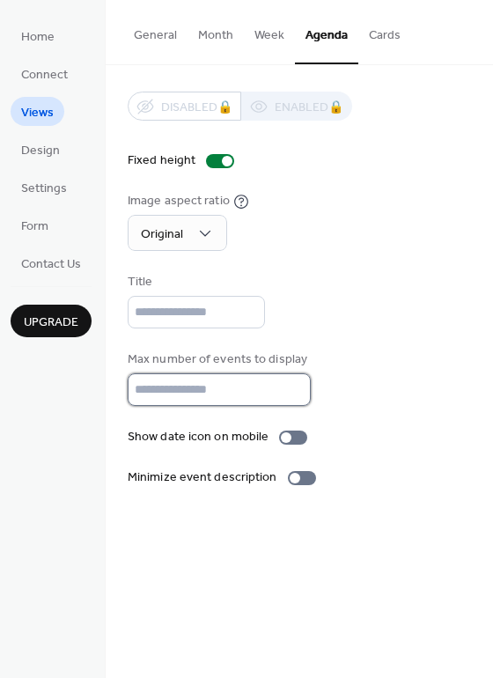
click at [292, 399] on input "*" at bounding box center [219, 390] width 183 height 33
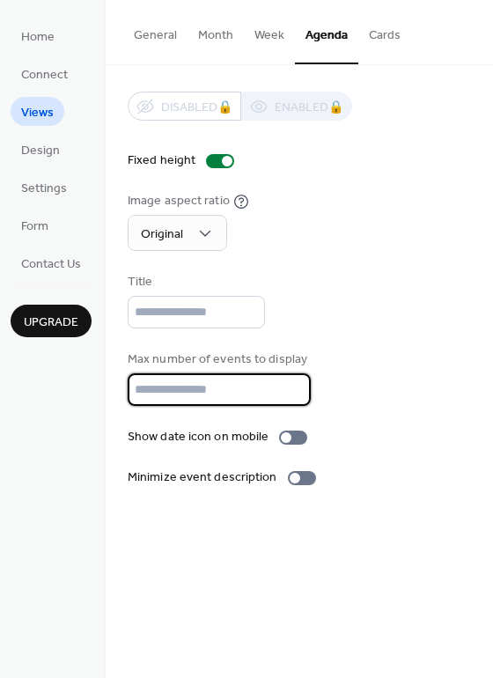
click at [290, 390] on input "*" at bounding box center [219, 390] width 183 height 33
type input "*"
click at [290, 390] on input "*" at bounding box center [219, 390] width 183 height 33
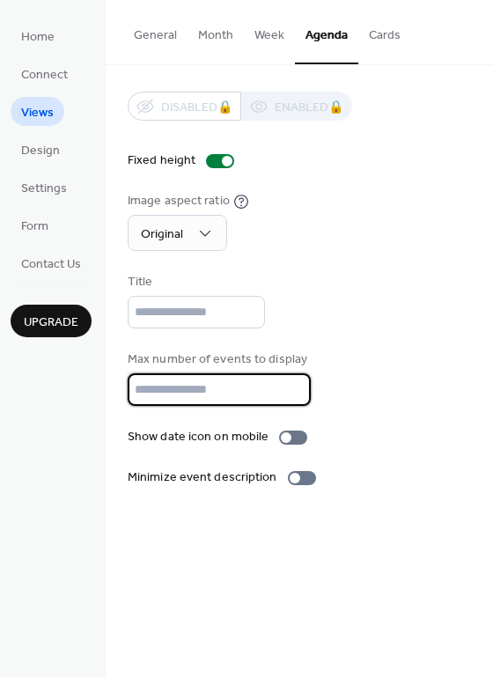
click at [290, 390] on input "*" at bounding box center [219, 390] width 183 height 33
